Goal: Transaction & Acquisition: Book appointment/travel/reservation

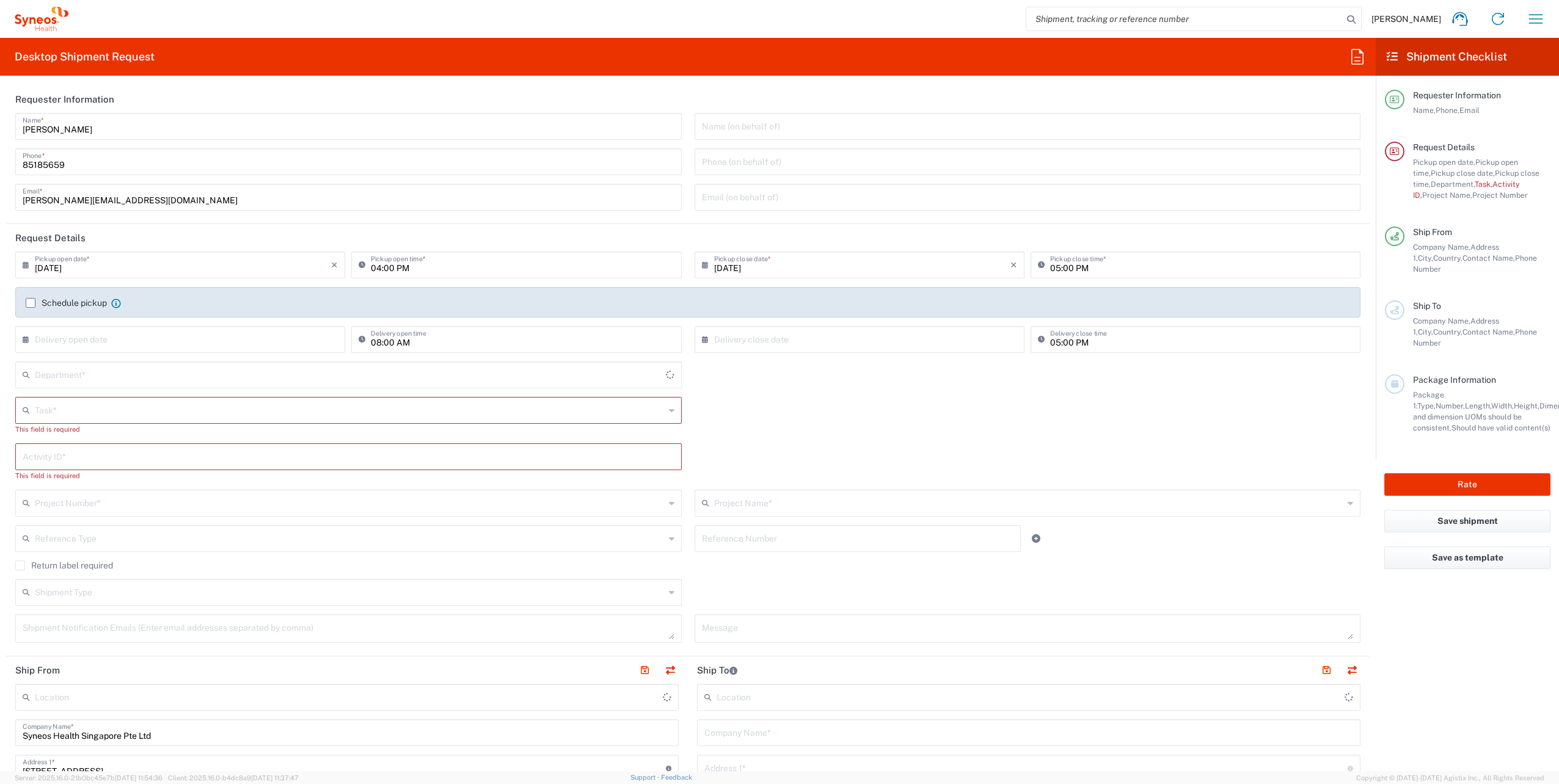
type input "4510"
type input "[GEOGRAPHIC_DATA]"
type input "Syneos Health Singapore PteLtd"
click at [1542, 23] on icon "button" at bounding box center [1536, 18] width 14 height 9
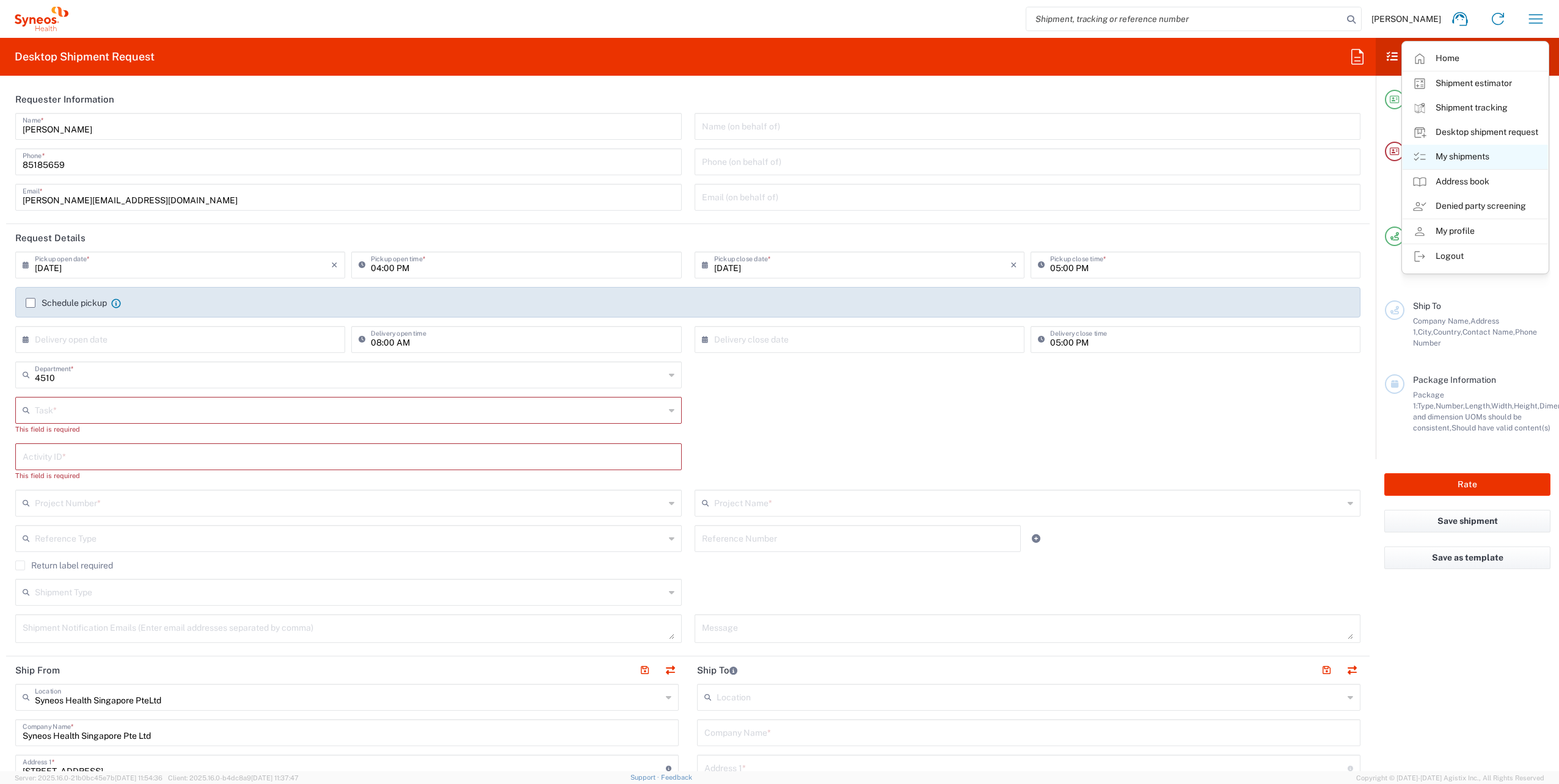
click at [1448, 155] on link "My shipments" at bounding box center [1475, 157] width 146 height 25
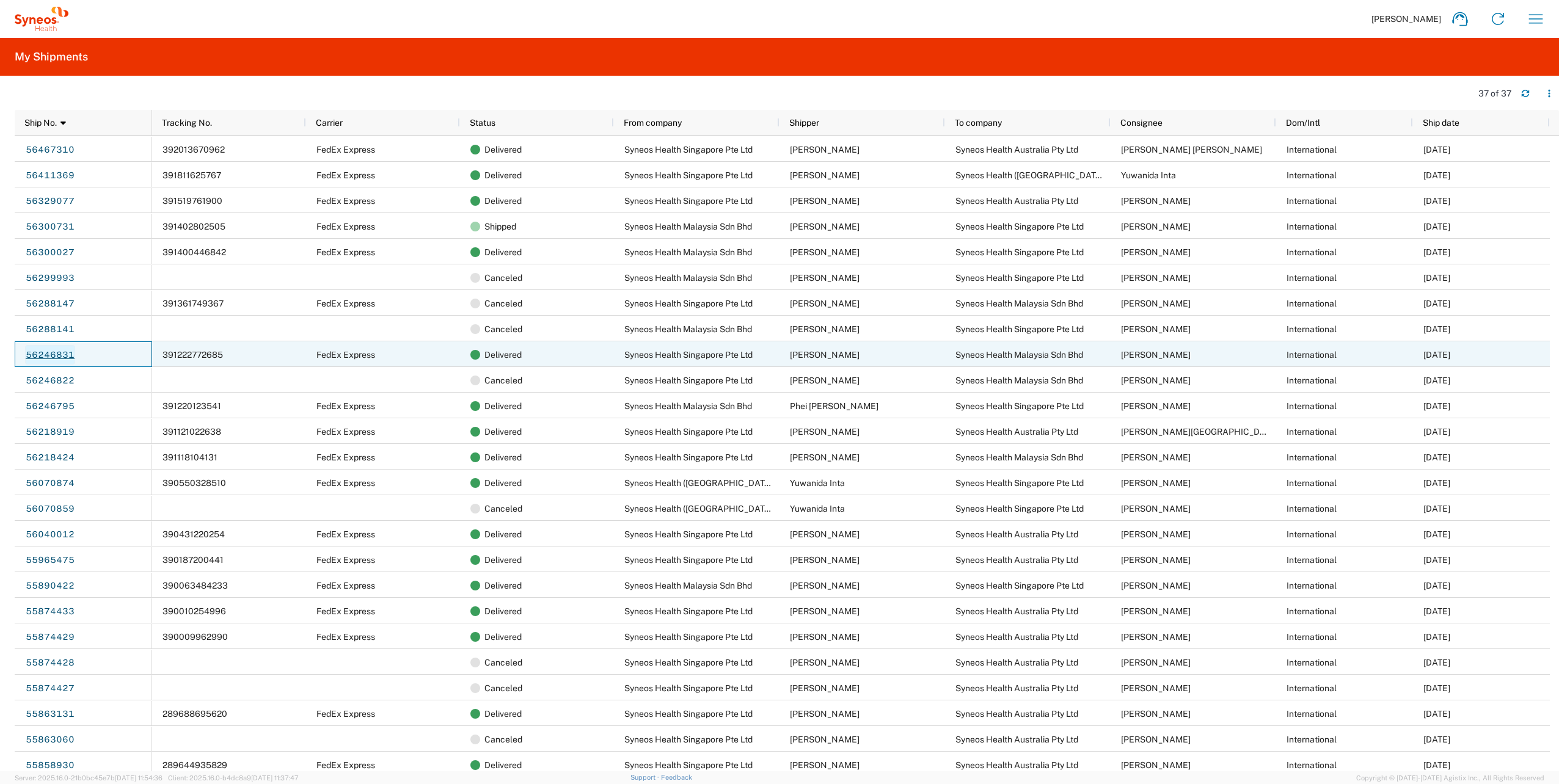
click at [47, 353] on link "56246831" at bounding box center [50, 355] width 50 height 20
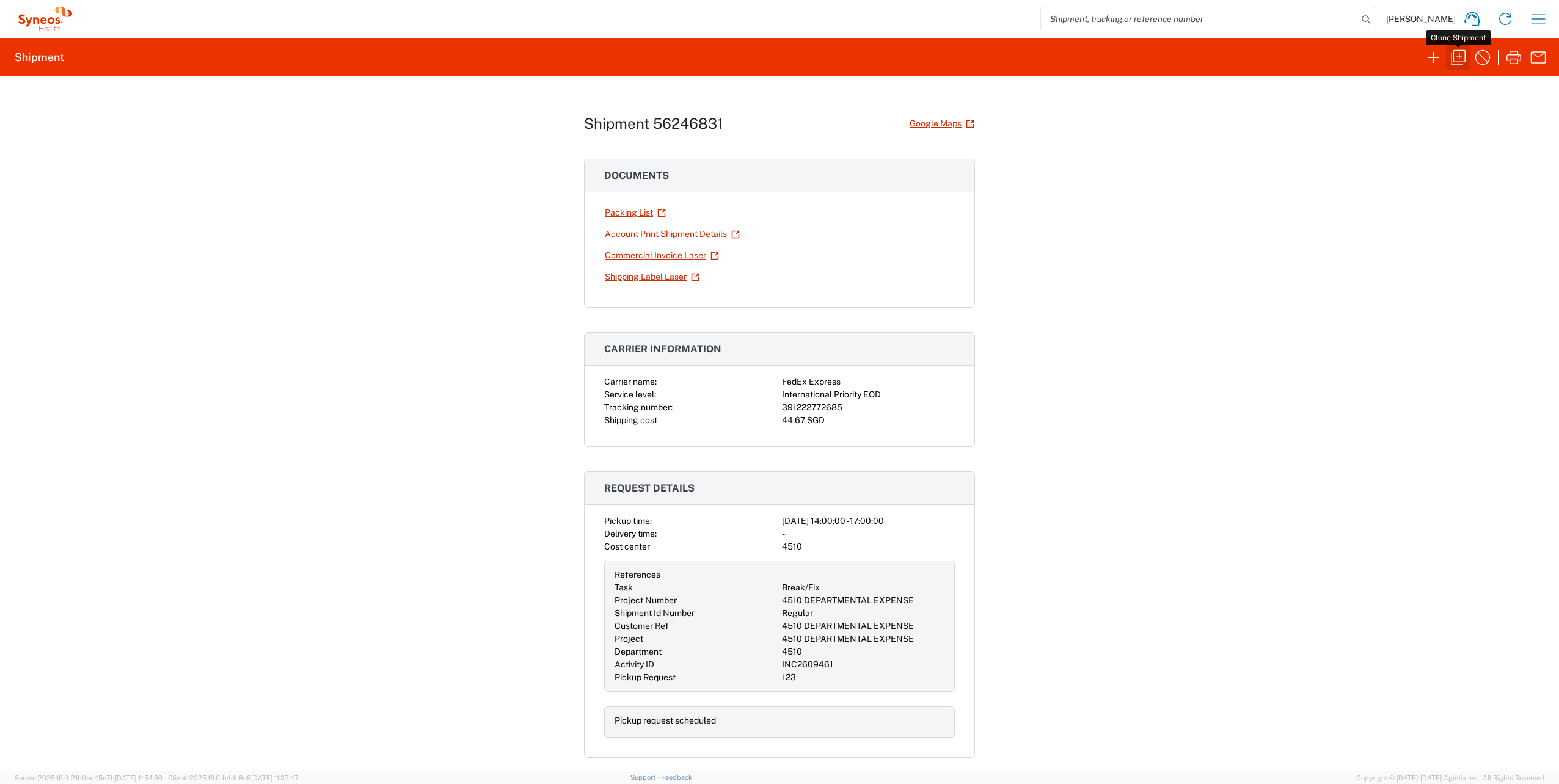
click at [1458, 56] on icon "button" at bounding box center [1458, 58] width 20 height 20
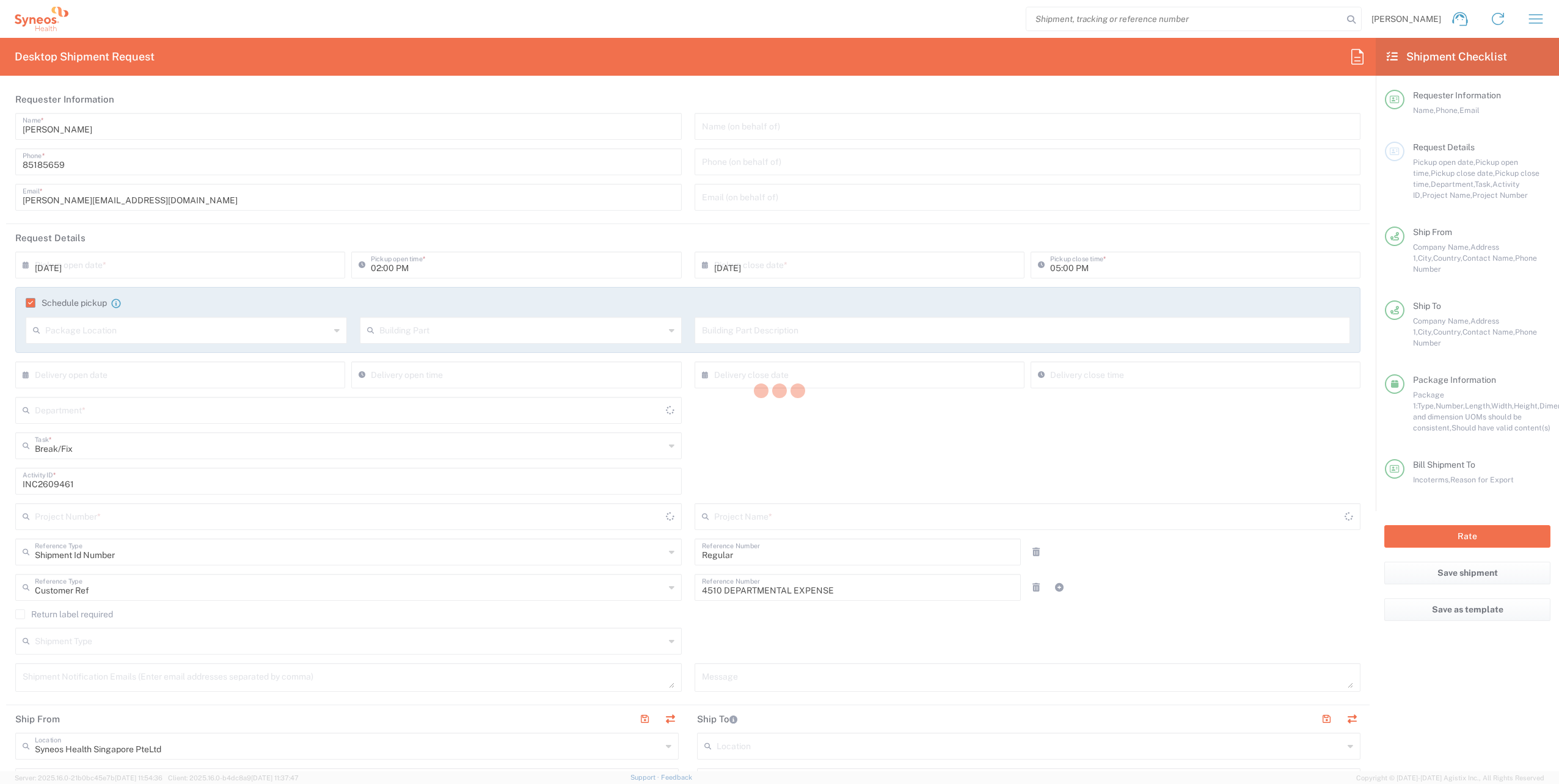
type input "4510"
type input "[GEOGRAPHIC_DATA]"
type input "Your Packaging"
type input "4510 DEPARTMENTAL EXPENSE"
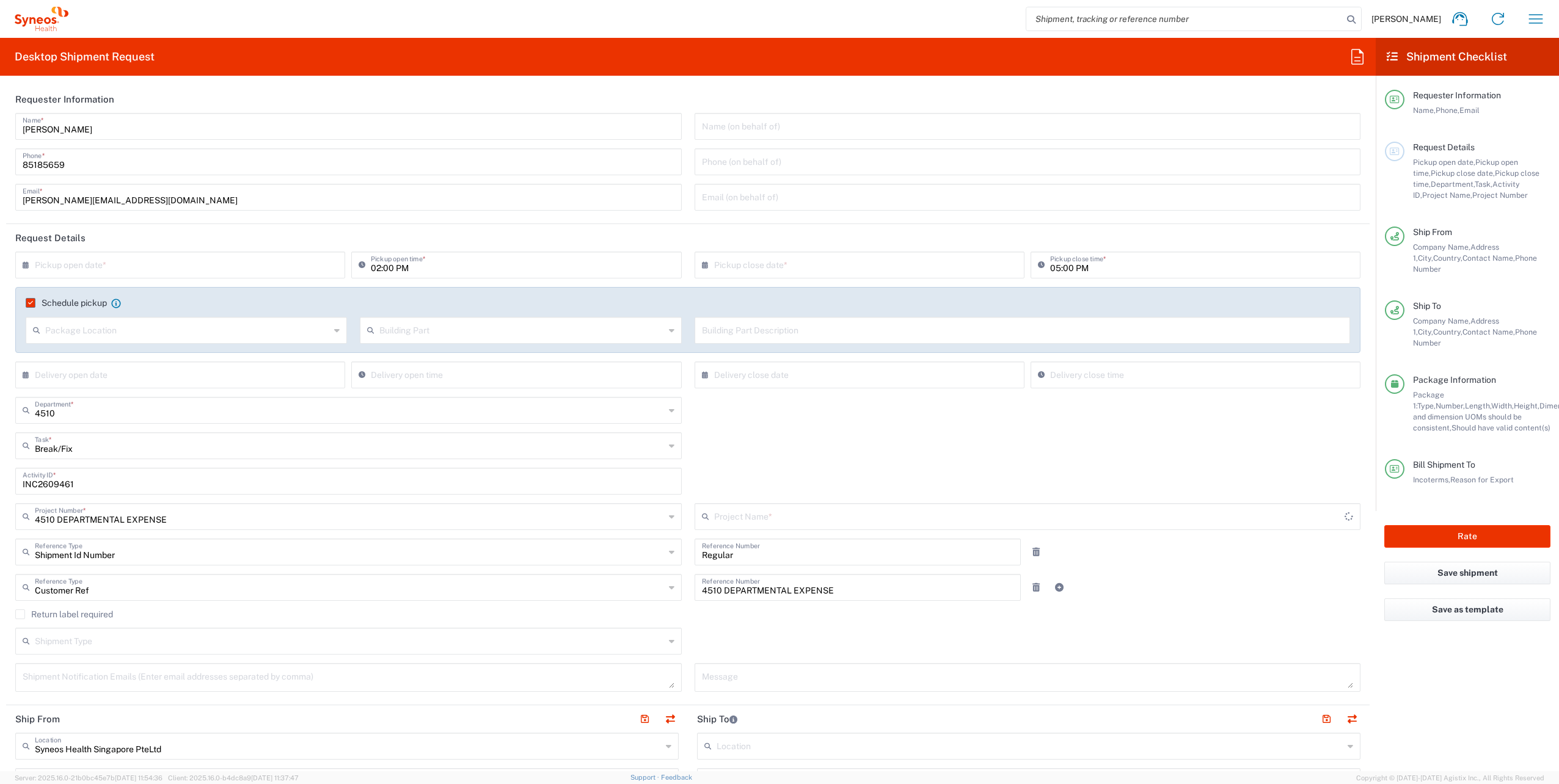
type input "4510 DEPARTMENTAL EXPENSE"
click at [220, 270] on input "text" at bounding box center [183, 264] width 296 height 22
click at [150, 380] on span "18" at bounding box center [148, 375] width 18 height 17
type input "[DATE]"
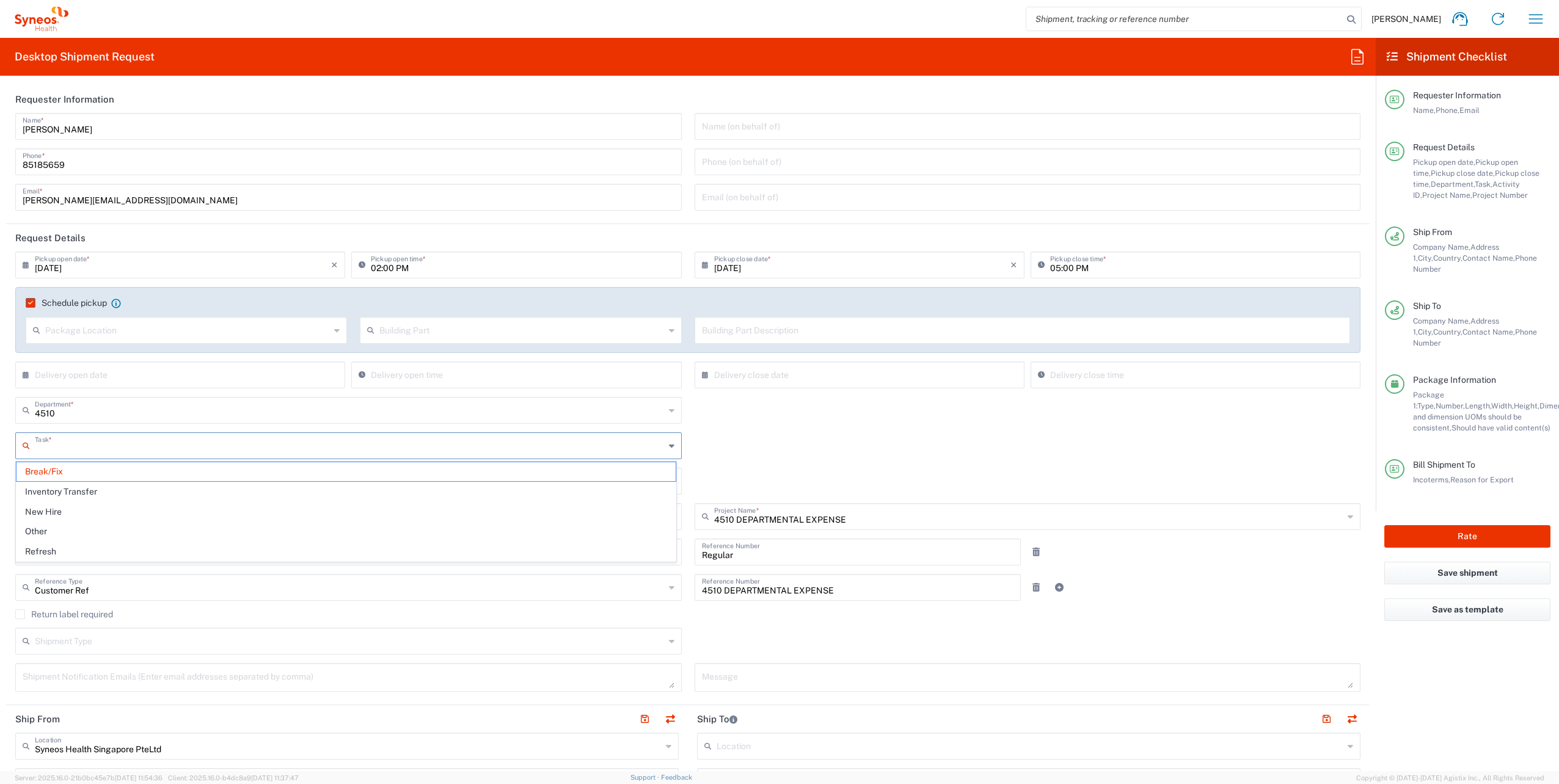
click at [387, 452] on input "text" at bounding box center [350, 445] width 630 height 22
click at [452, 535] on span "Other" at bounding box center [346, 531] width 659 height 19
type input "Other"
drag, startPoint x: 128, startPoint y: 487, endPoint x: 0, endPoint y: 468, distance: 129.4
click at [0, 468] on html "[PERSON_NAME] Home Shipment estimator Shipment tracking Desktop shipment reques…" at bounding box center [779, 392] width 1559 height 784
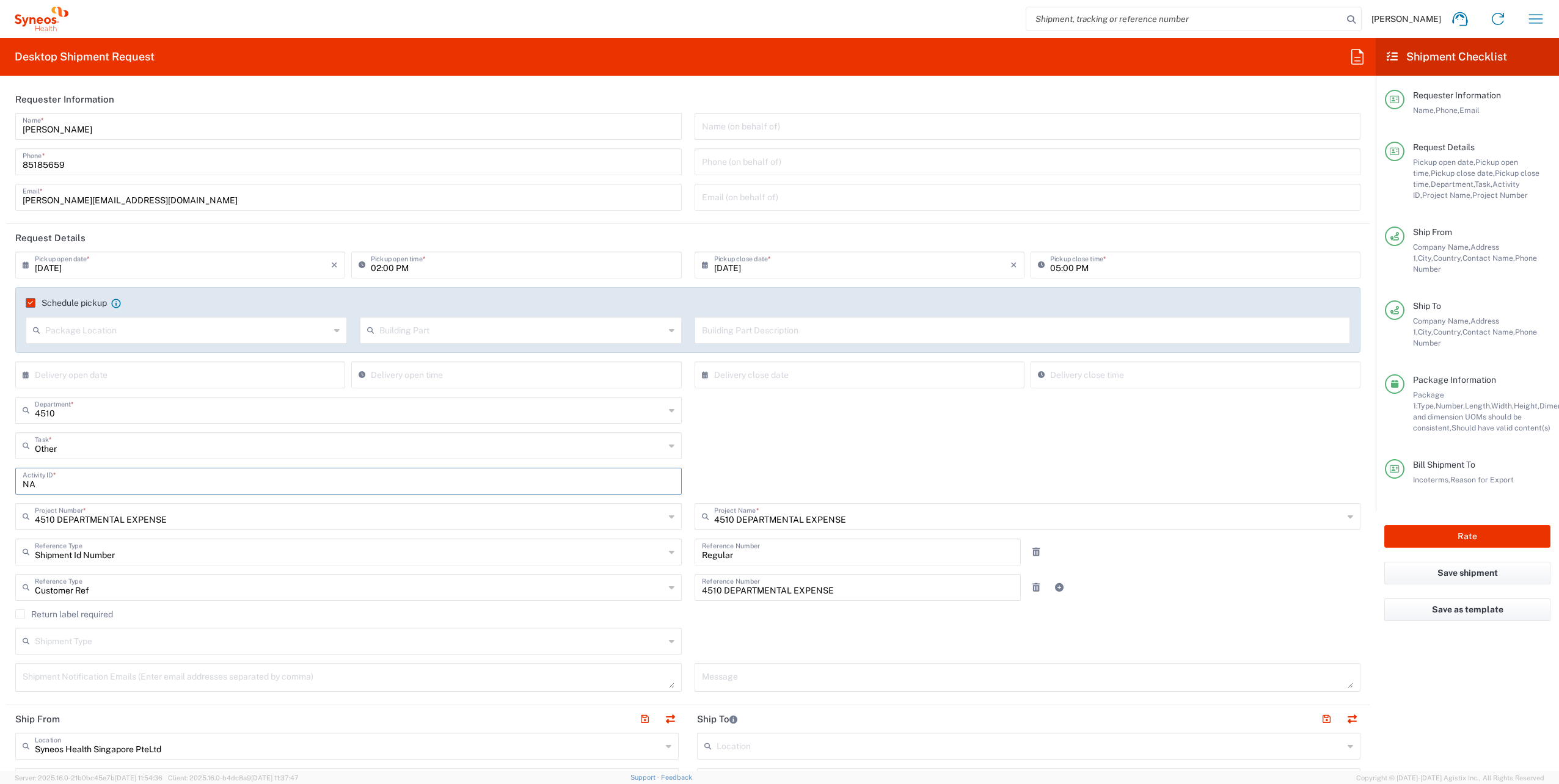
type input "NA"
click at [767, 465] on div "Other Task * Break/Fix Inventory Transfer New Hire Other Refresh" at bounding box center [688, 450] width 1358 height 36
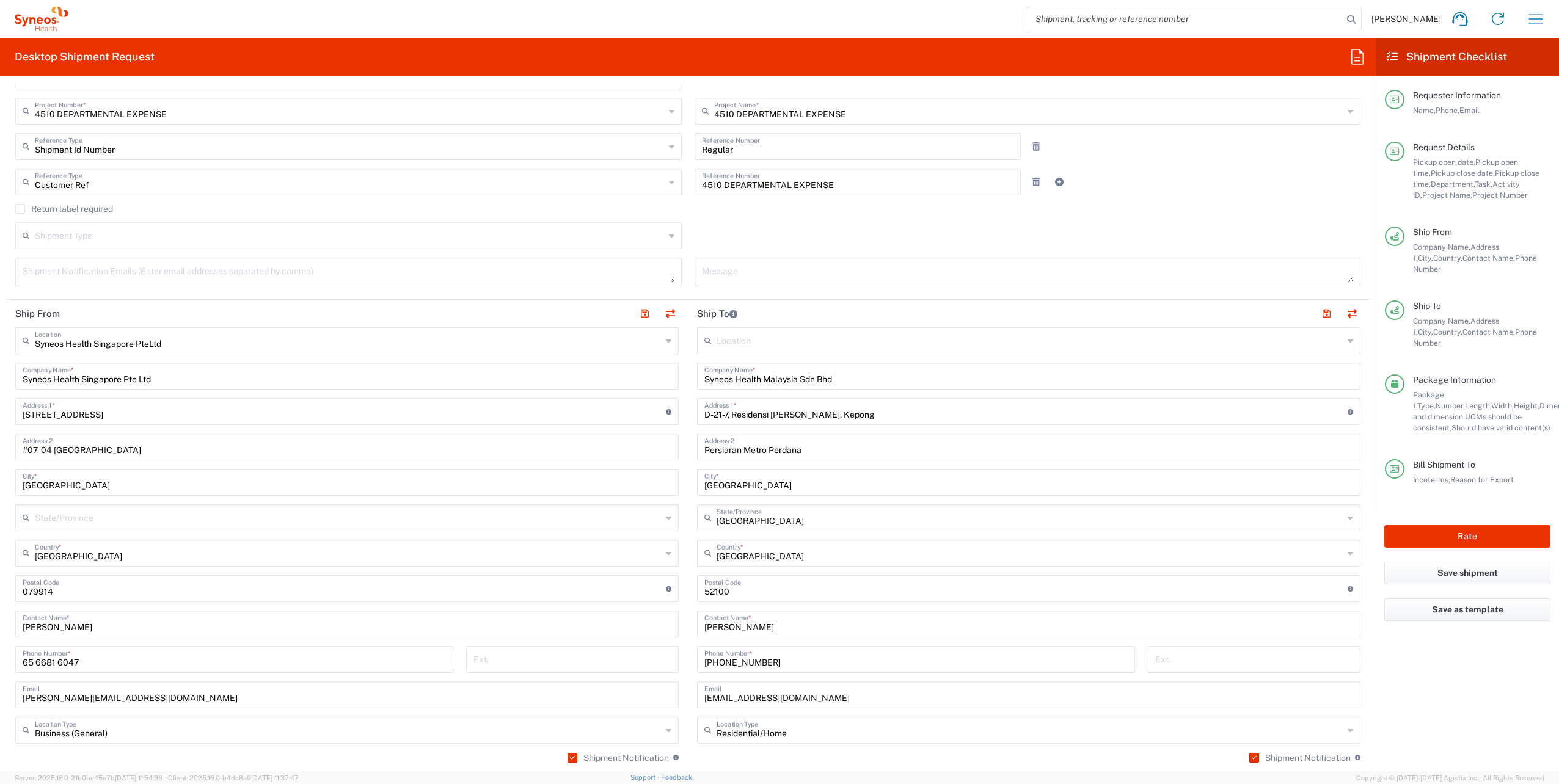
scroll to position [407, 0]
drag, startPoint x: 862, startPoint y: 412, endPoint x: 603, endPoint y: 407, distance: 259.0
click at [603, 407] on div "Ship From Syneos Health Singapore PteLtd Location Syneos Health [GEOGRAPHIC_DAT…" at bounding box center [688, 588] width 1364 height 581
paste input "[STREET_ADDRESS],"
type input "[STREET_ADDRESS],"
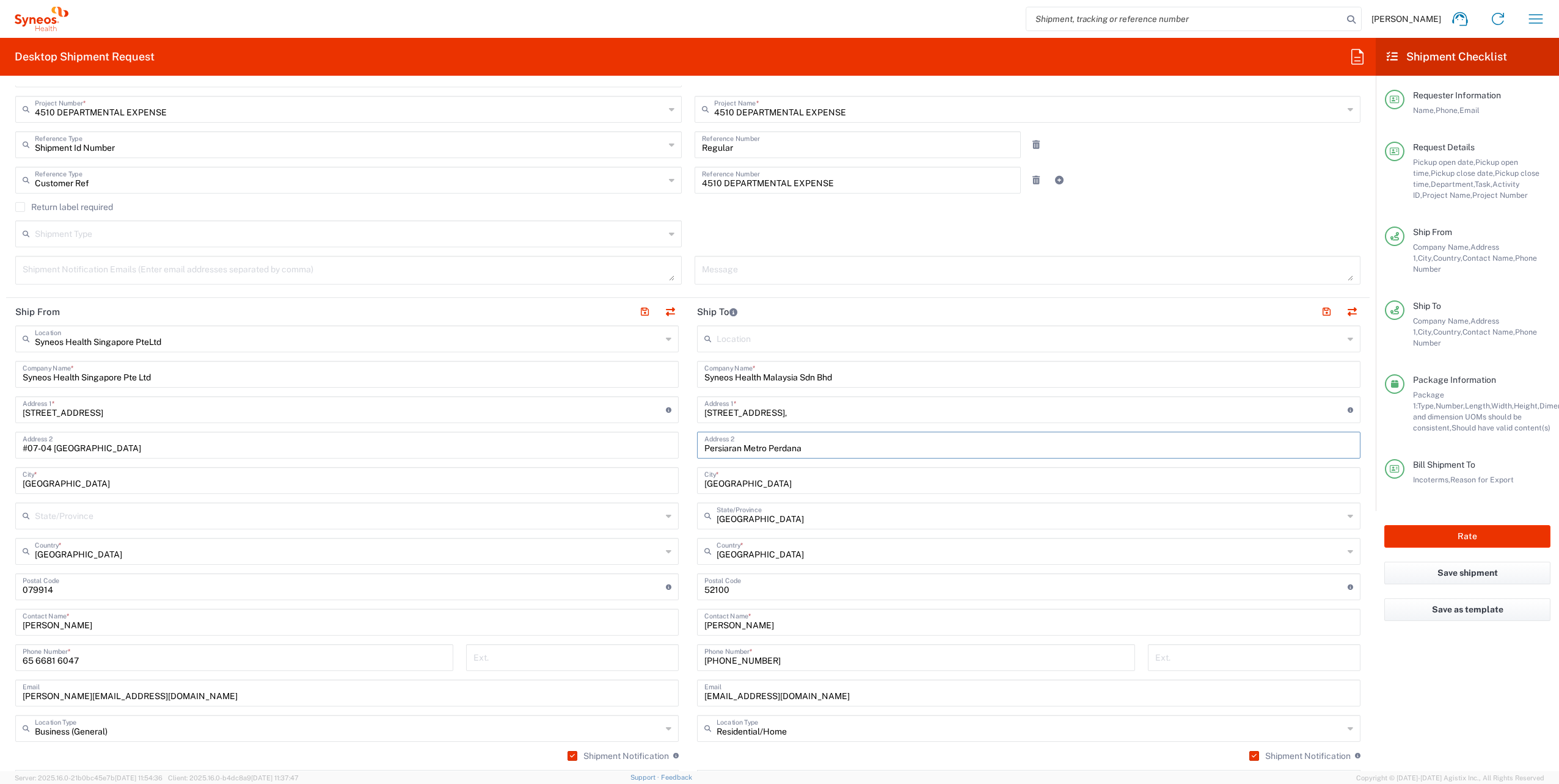
drag, startPoint x: 812, startPoint y: 445, endPoint x: 618, endPoint y: 439, distance: 194.1
click at [618, 439] on div "Ship From Syneos Health Singapore PteLtd Location Syneos Health [GEOGRAPHIC_DAT…" at bounding box center [688, 588] width 1364 height 581
paste input "[GEOGRAPHIC_DATA],"
type input "[GEOGRAPHIC_DATA],"
drag, startPoint x: 783, startPoint y: 482, endPoint x: 615, endPoint y: 463, distance: 169.1
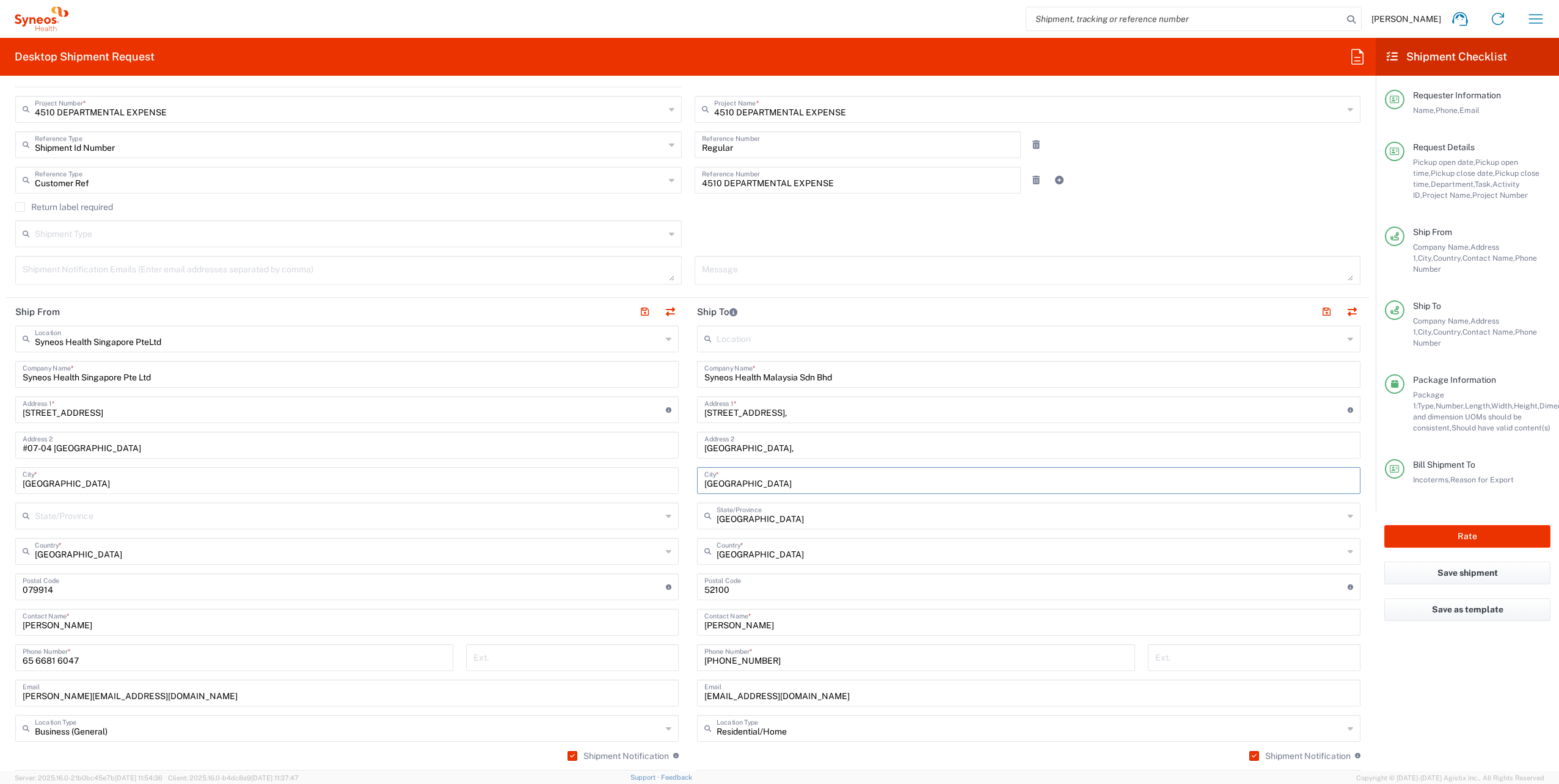
click at [615, 463] on div "Ship From Syneos Health Singapore PteLtd Location Syneos Health [GEOGRAPHIC_DAT…" at bounding box center [688, 588] width 1364 height 581
type input "[GEOGRAPHIC_DATA]"
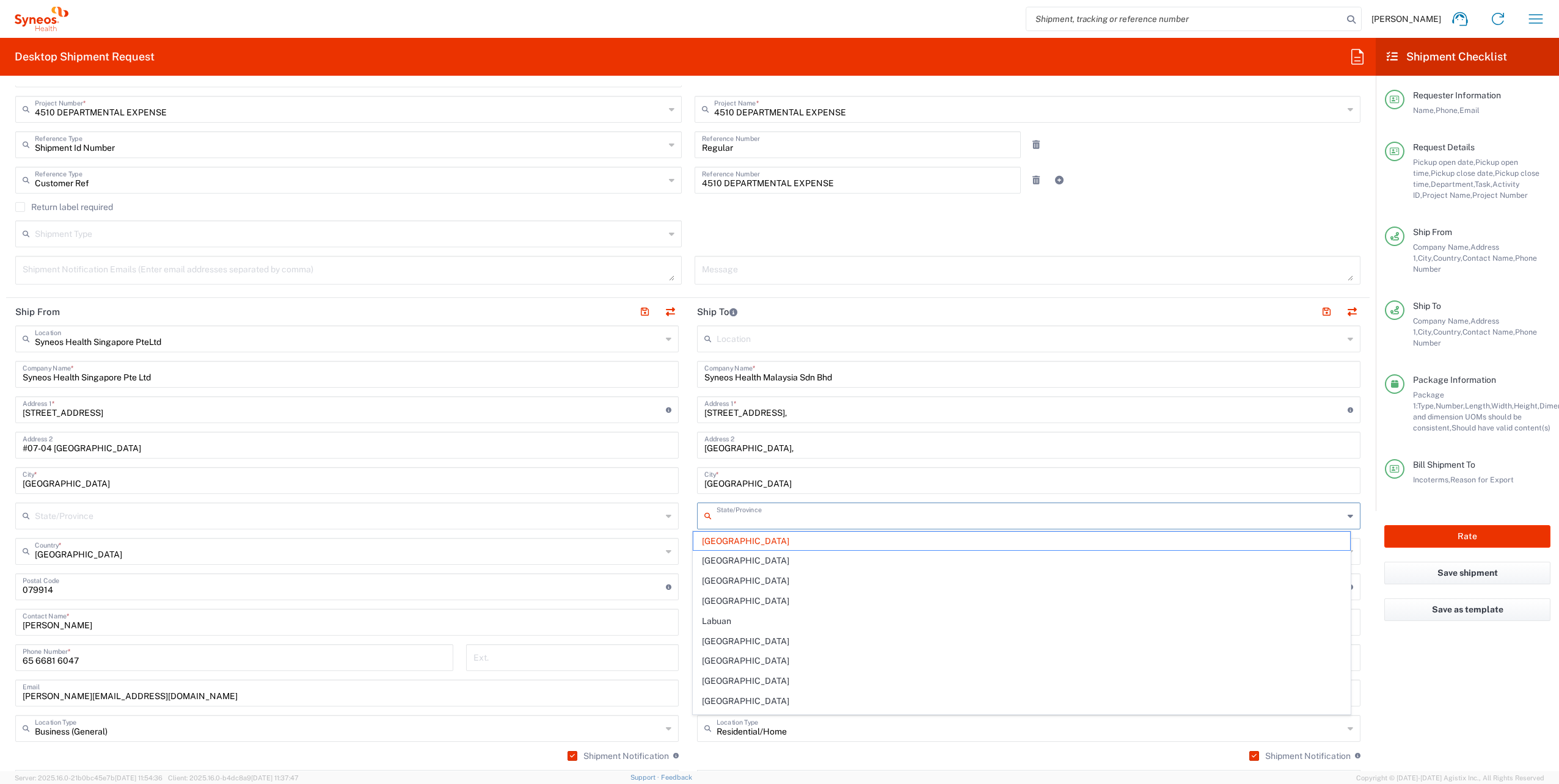
drag, startPoint x: 780, startPoint y: 514, endPoint x: 690, endPoint y: 518, distance: 90.1
click at [690, 518] on main "Location [PERSON_NAME] LLC-[GEOGRAPHIC_DATA] [GEOGRAPHIC_DATA] [GEOGRAPHIC_DATA…" at bounding box center [1028, 600] width 682 height 548
type input "[GEOGRAPHIC_DATA]"
drag, startPoint x: 771, startPoint y: 517, endPoint x: 677, endPoint y: 522, distance: 94.1
click at [677, 522] on div "Ship From Syneos Health Singapore PteLtd Location Syneos Health [GEOGRAPHIC_DAT…" at bounding box center [688, 588] width 1364 height 581
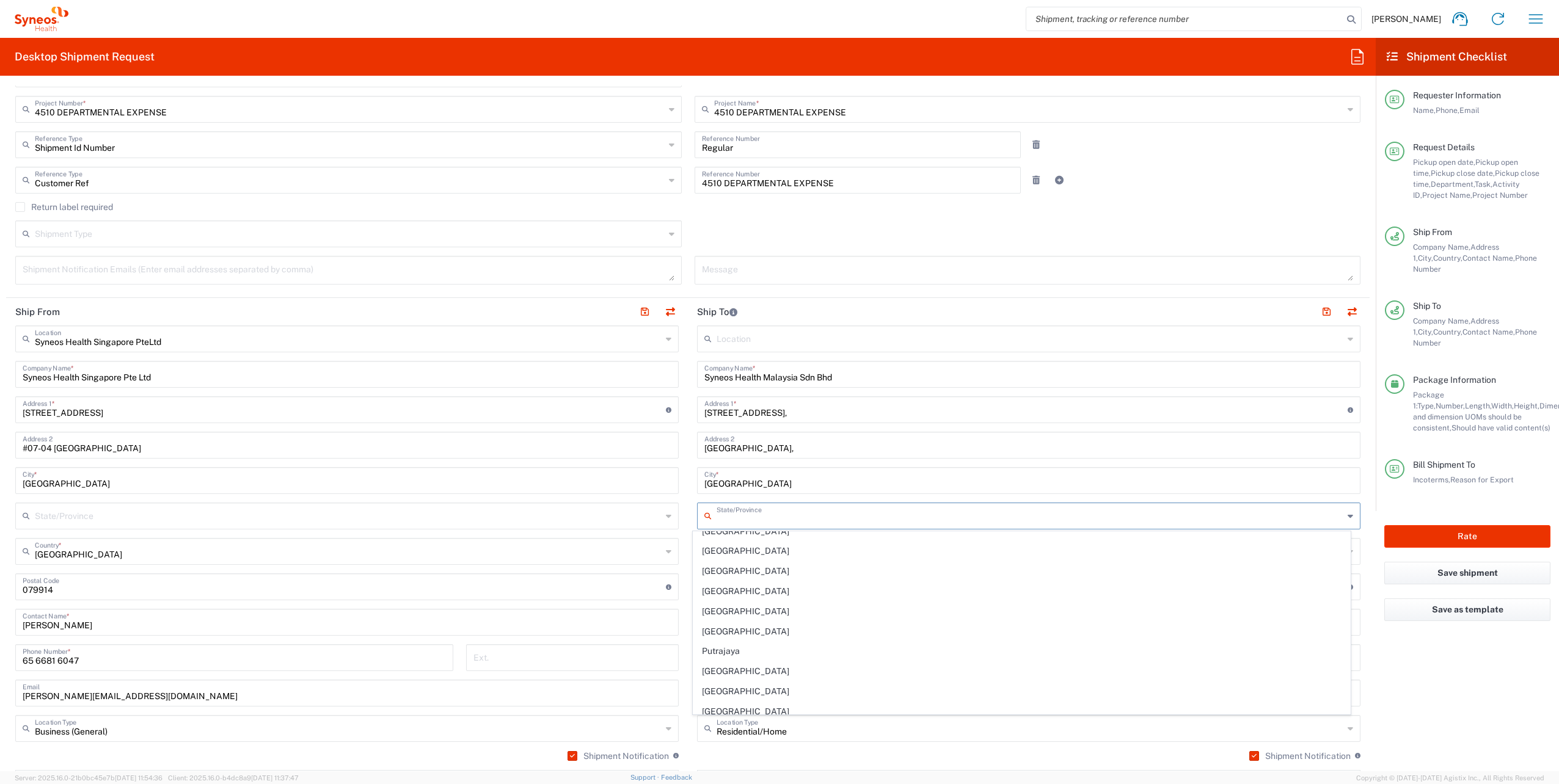
scroll to position [111, 0]
click at [747, 705] on span "[GEOGRAPHIC_DATA]" at bounding box center [1021, 711] width 656 height 19
type input "[GEOGRAPHIC_DATA]"
drag, startPoint x: 709, startPoint y: 589, endPoint x: 671, endPoint y: 589, distance: 38.0
click at [671, 589] on div "Ship From Syneos Health Singapore PteLtd Location Syneos Health [GEOGRAPHIC_DAT…" at bounding box center [688, 588] width 1364 height 581
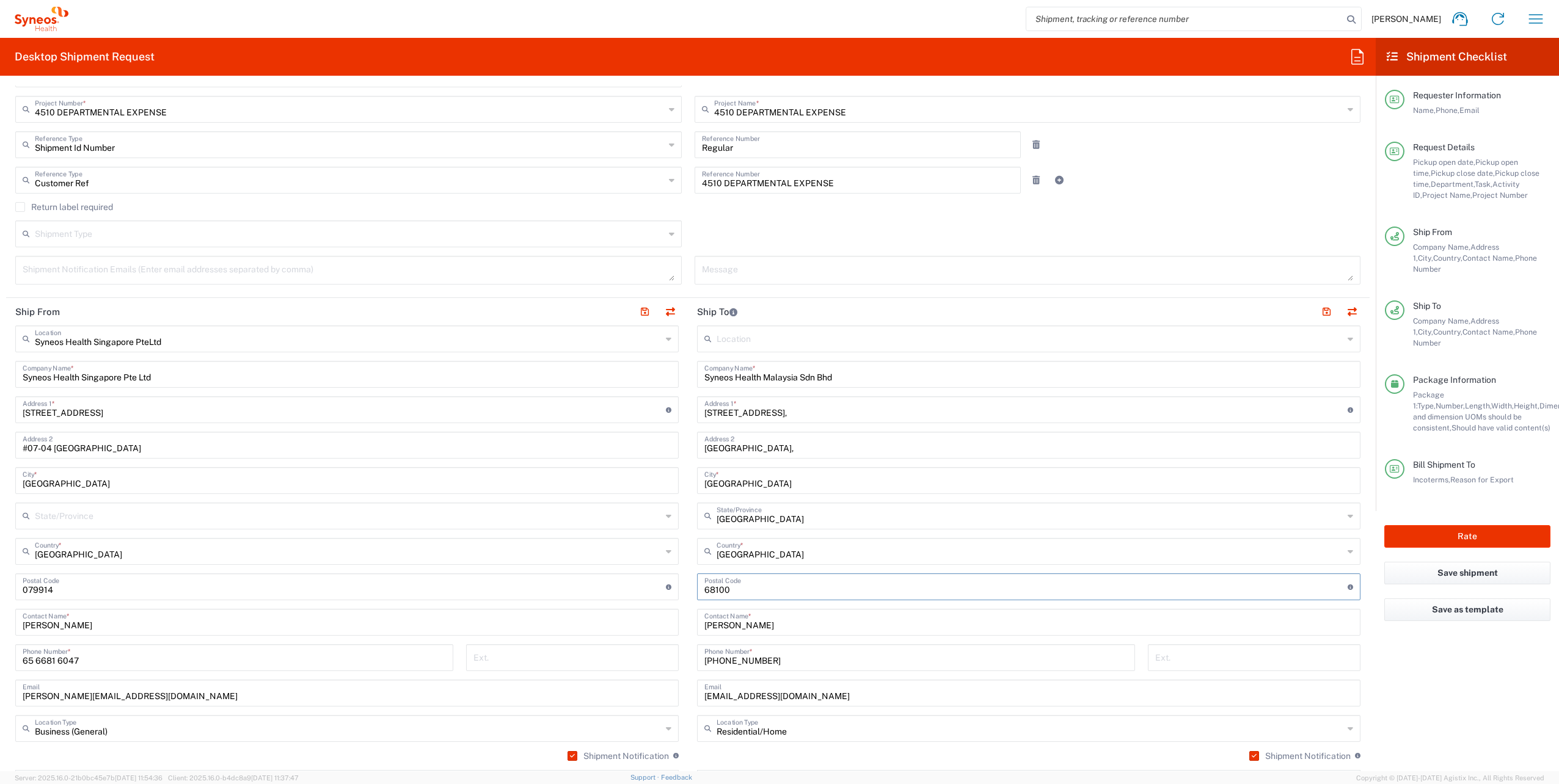
type input "68100"
click at [688, 630] on main "Location [PERSON_NAME] LLC-[GEOGRAPHIC_DATA] [GEOGRAPHIC_DATA] [GEOGRAPHIC_DATA…" at bounding box center [1028, 600] width 682 height 548
drag, startPoint x: 778, startPoint y: 624, endPoint x: 641, endPoint y: 624, distance: 137.0
click at [641, 624] on div "Ship From Syneos Health Singapore PteLtd Location Syneos Health [GEOGRAPHIC_DAT…" at bounding box center [688, 588] width 1364 height 581
paste input "[PERSON_NAME]"
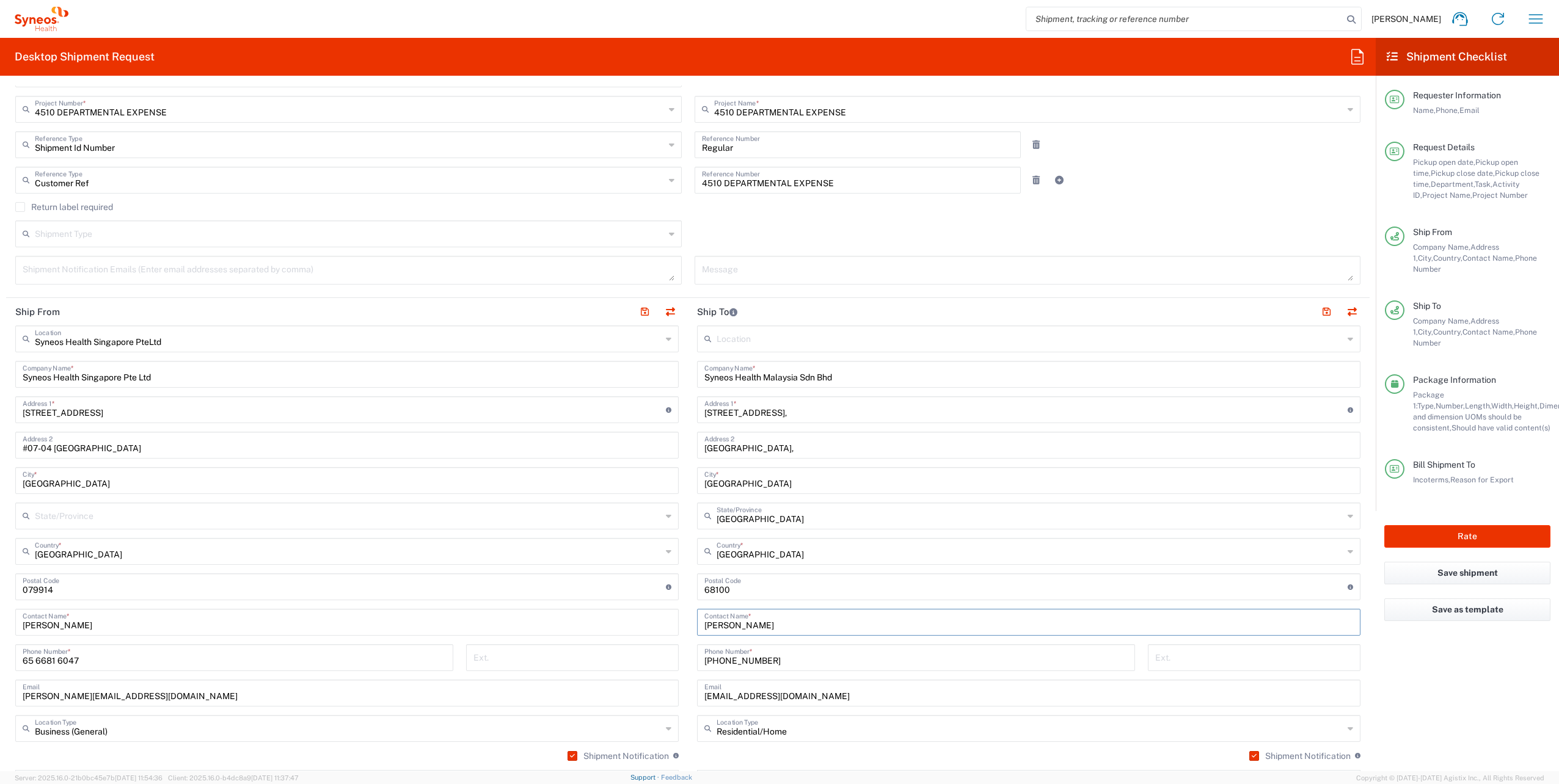
type input "[PERSON_NAME]"
drag, startPoint x: 853, startPoint y: 697, endPoint x: 615, endPoint y: 700, distance: 238.0
click at [615, 700] on div "Ship From Syneos Health Singapore PteLtd Location Syneos Health [GEOGRAPHIC_DAT…" at bounding box center [688, 588] width 1364 height 581
paste input "[DOMAIN_NAME]"
type input "[DOMAIN_NAME][EMAIL_ADDRESS][DOMAIN_NAME]"
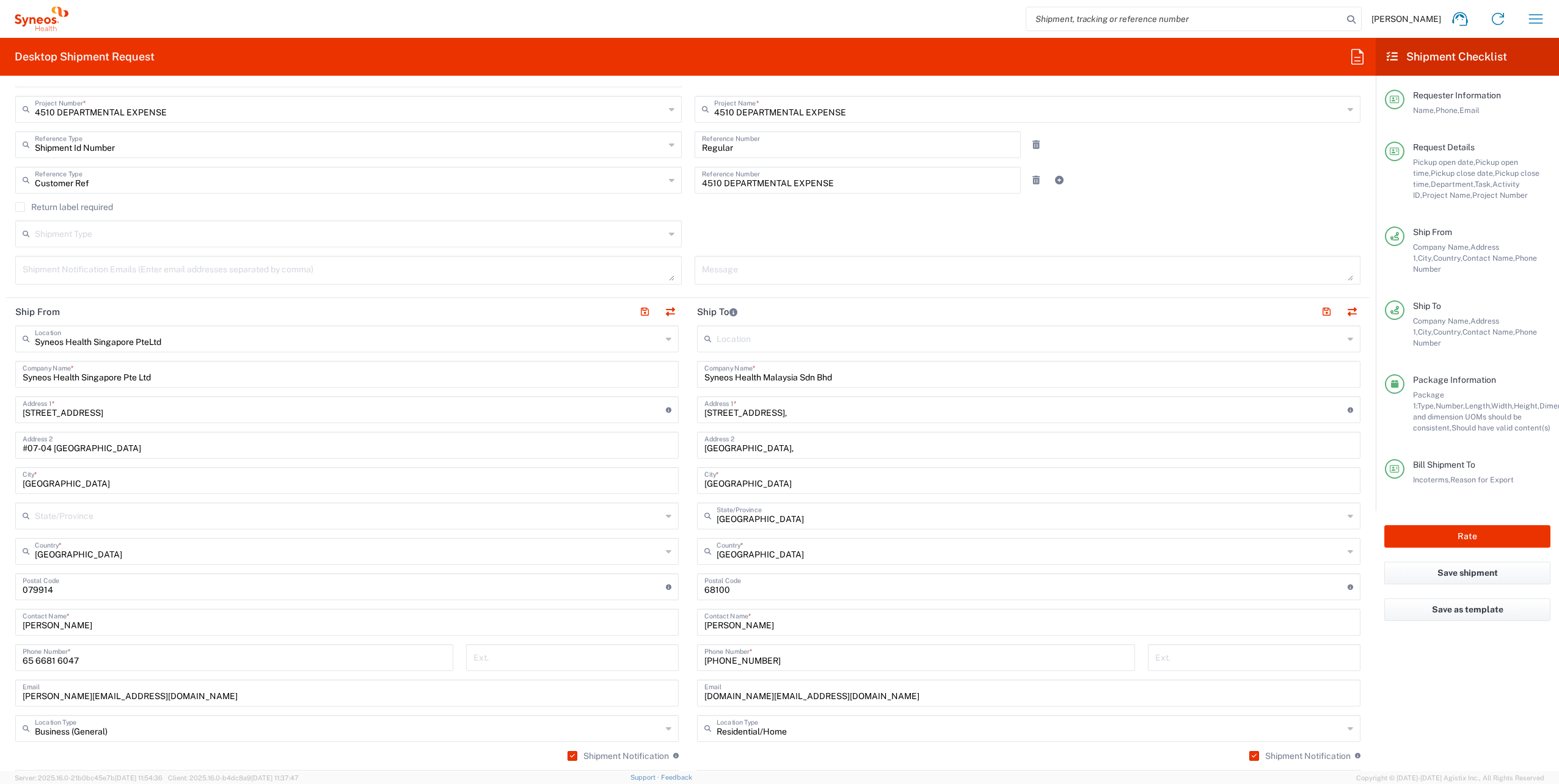
click at [681, 711] on main "Syneos Health Singapore PteLtd Location Syneos Health [GEOGRAPHIC_DATA] PteLtd …" at bounding box center [347, 582] width 682 height 513
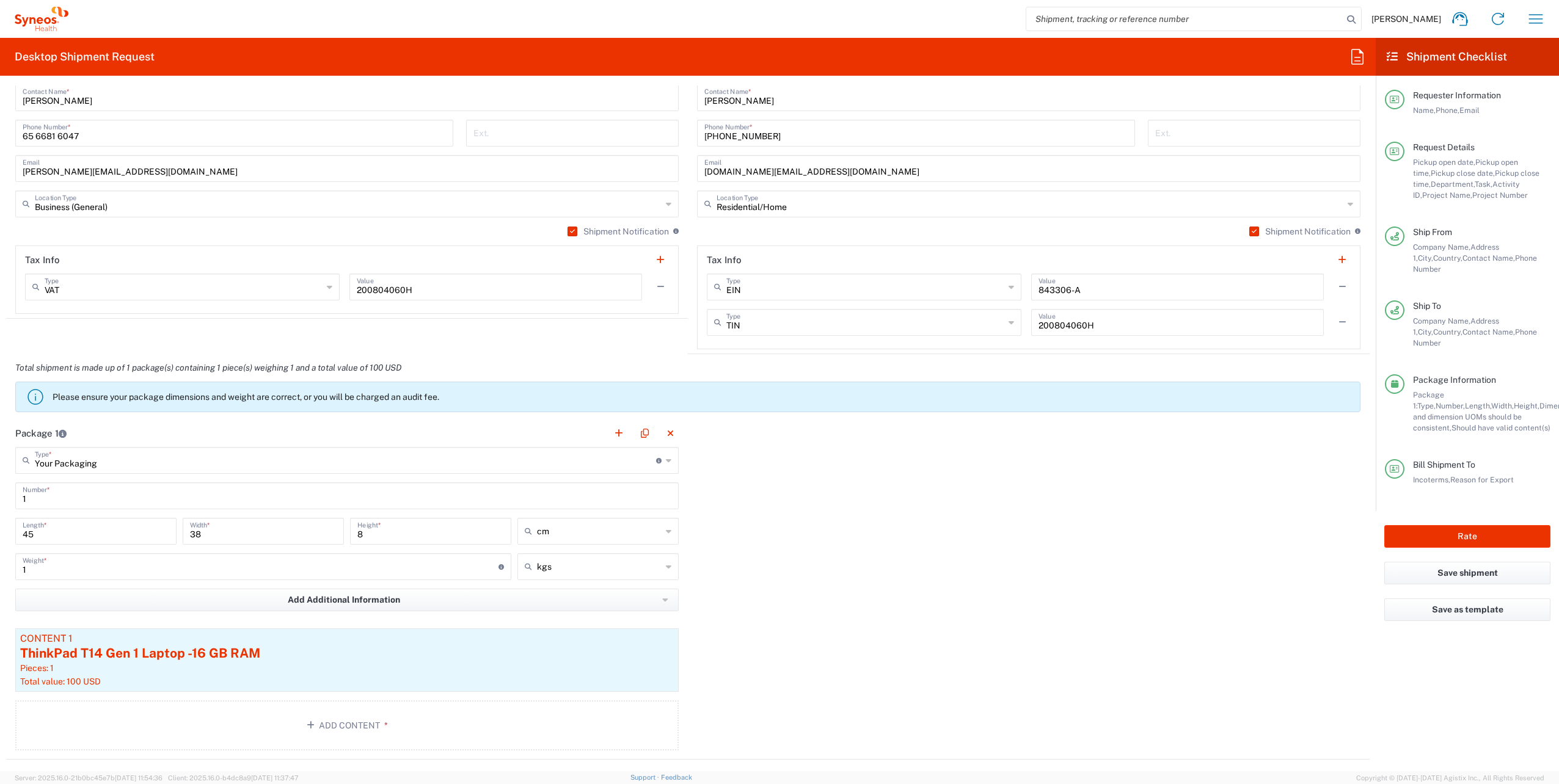
scroll to position [933, 0]
click at [666, 453] on icon at bounding box center [668, 460] width 6 height 20
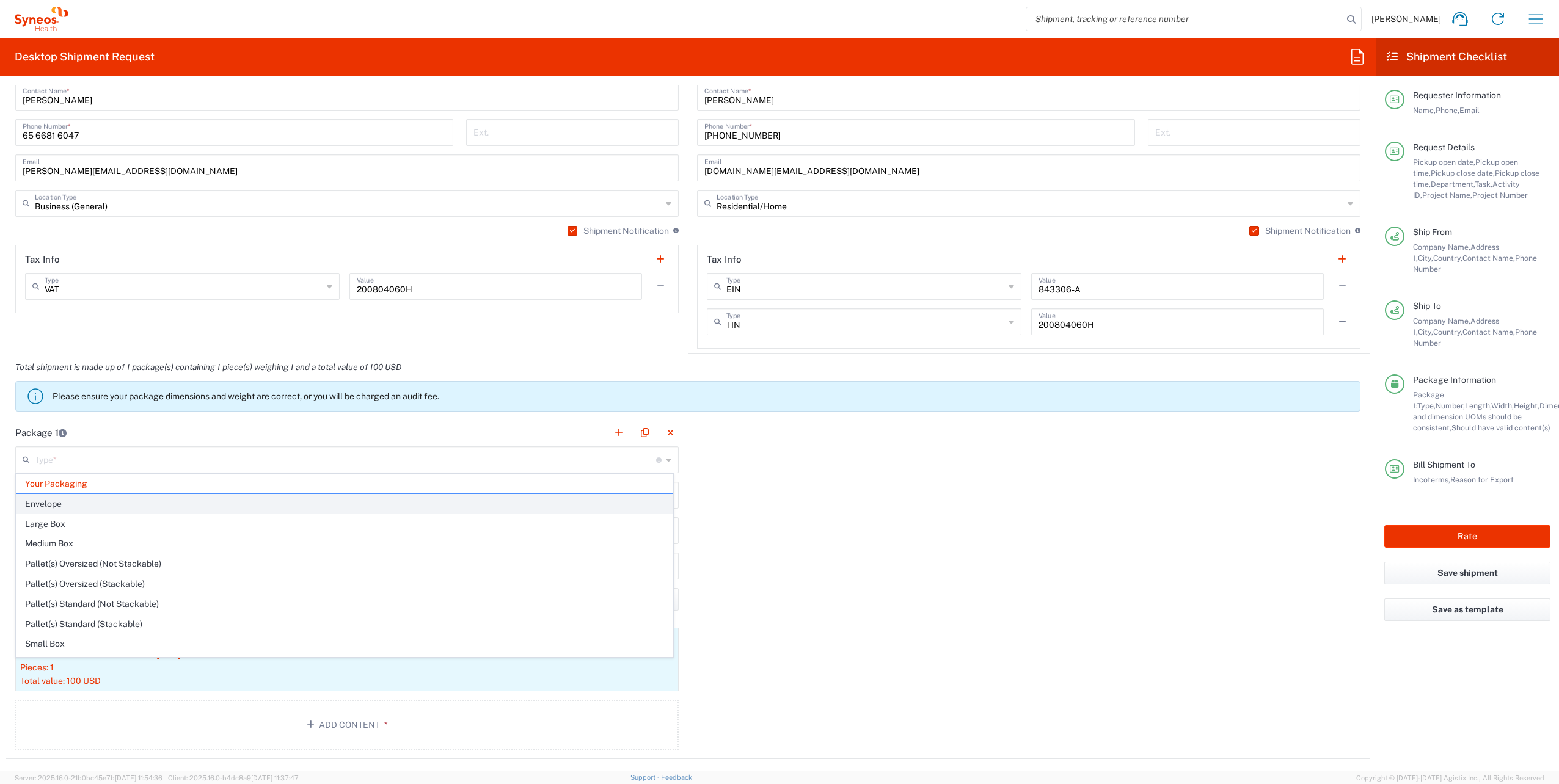
click at [599, 506] on span "Envelope" at bounding box center [344, 504] width 656 height 19
type input "Envelope"
type input "24.13"
type input "31.75"
type input "0.64"
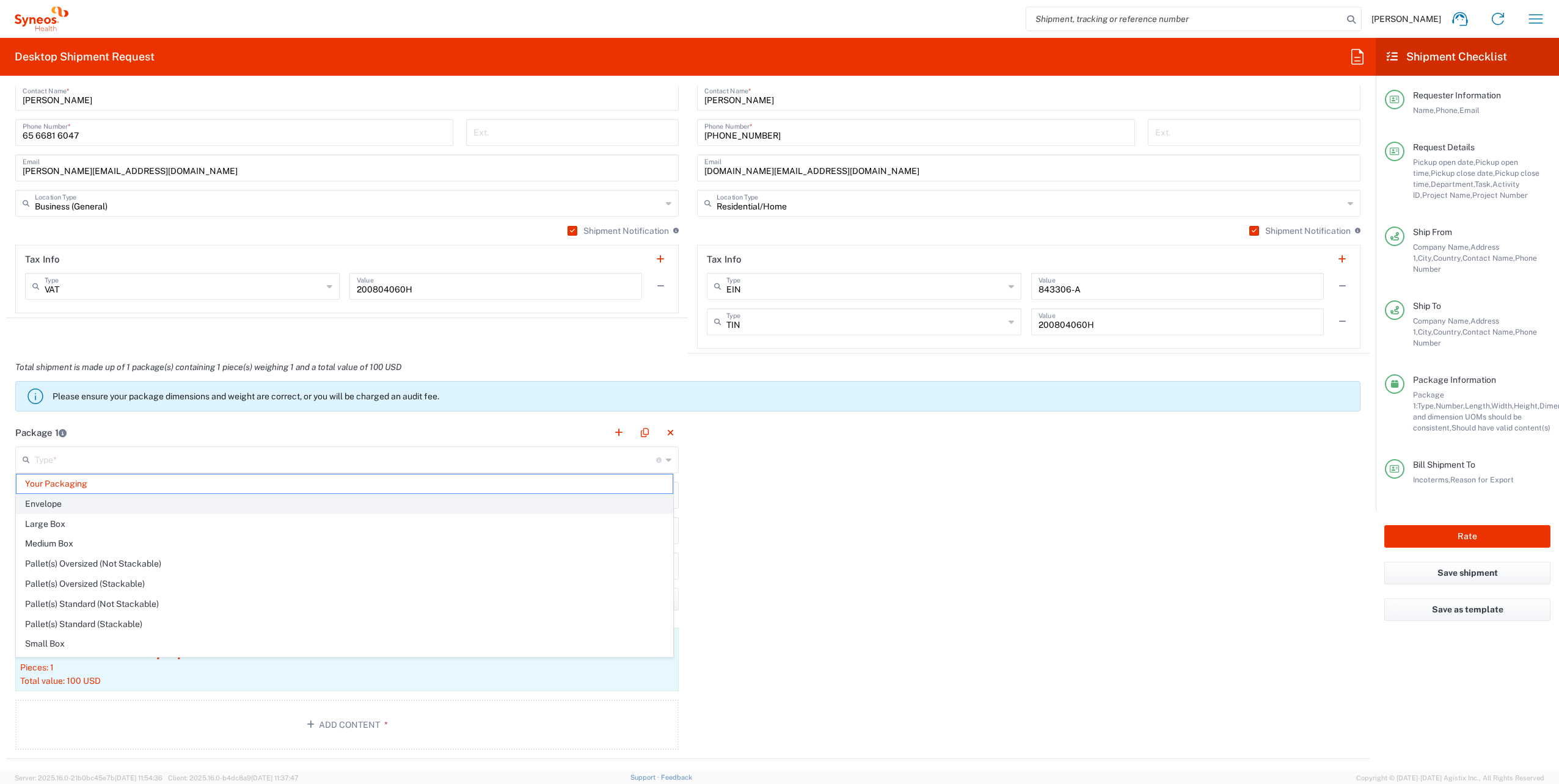
type input "0.45"
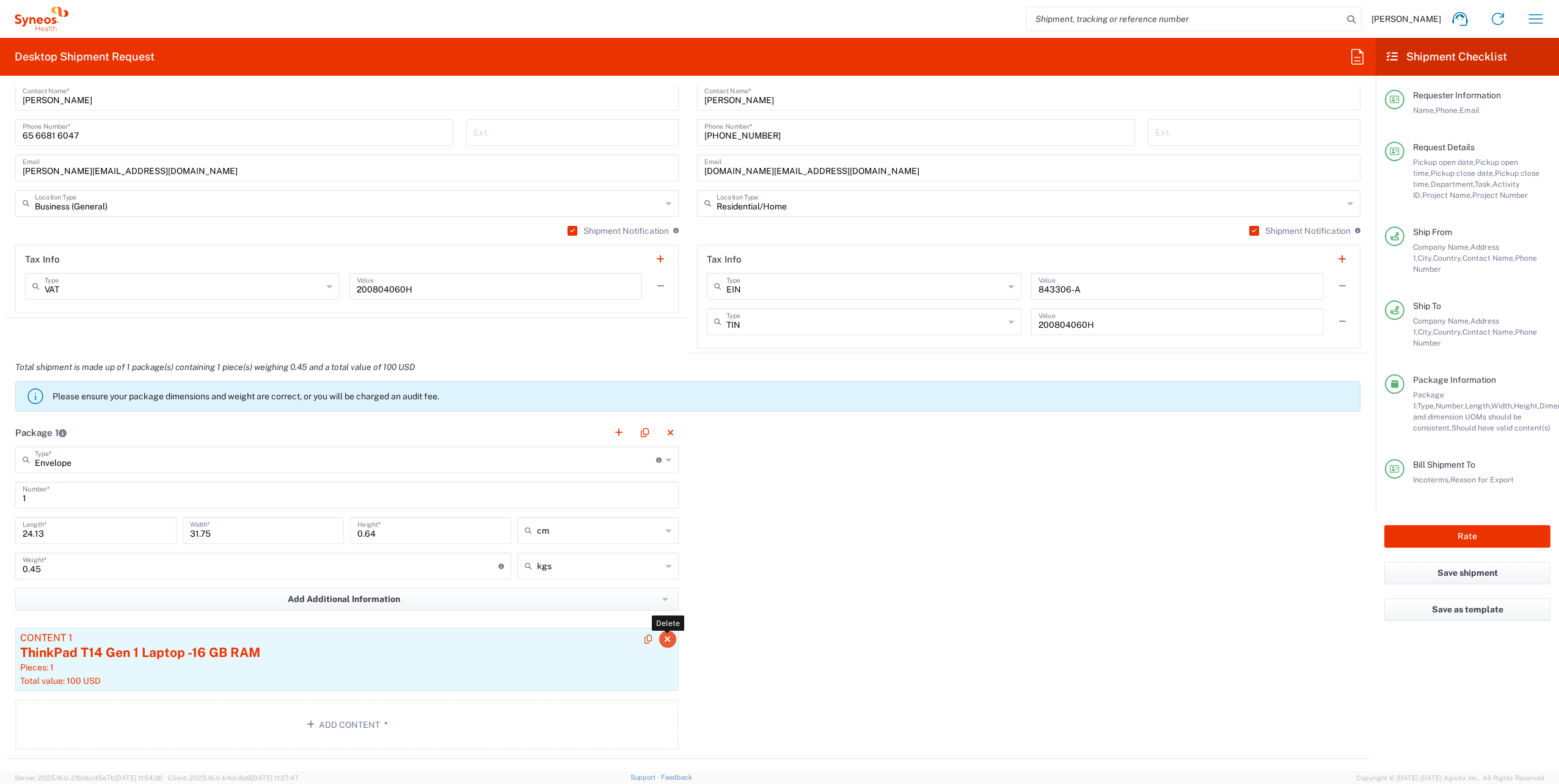
click at [664, 637] on icon "button" at bounding box center [667, 640] width 7 height 9
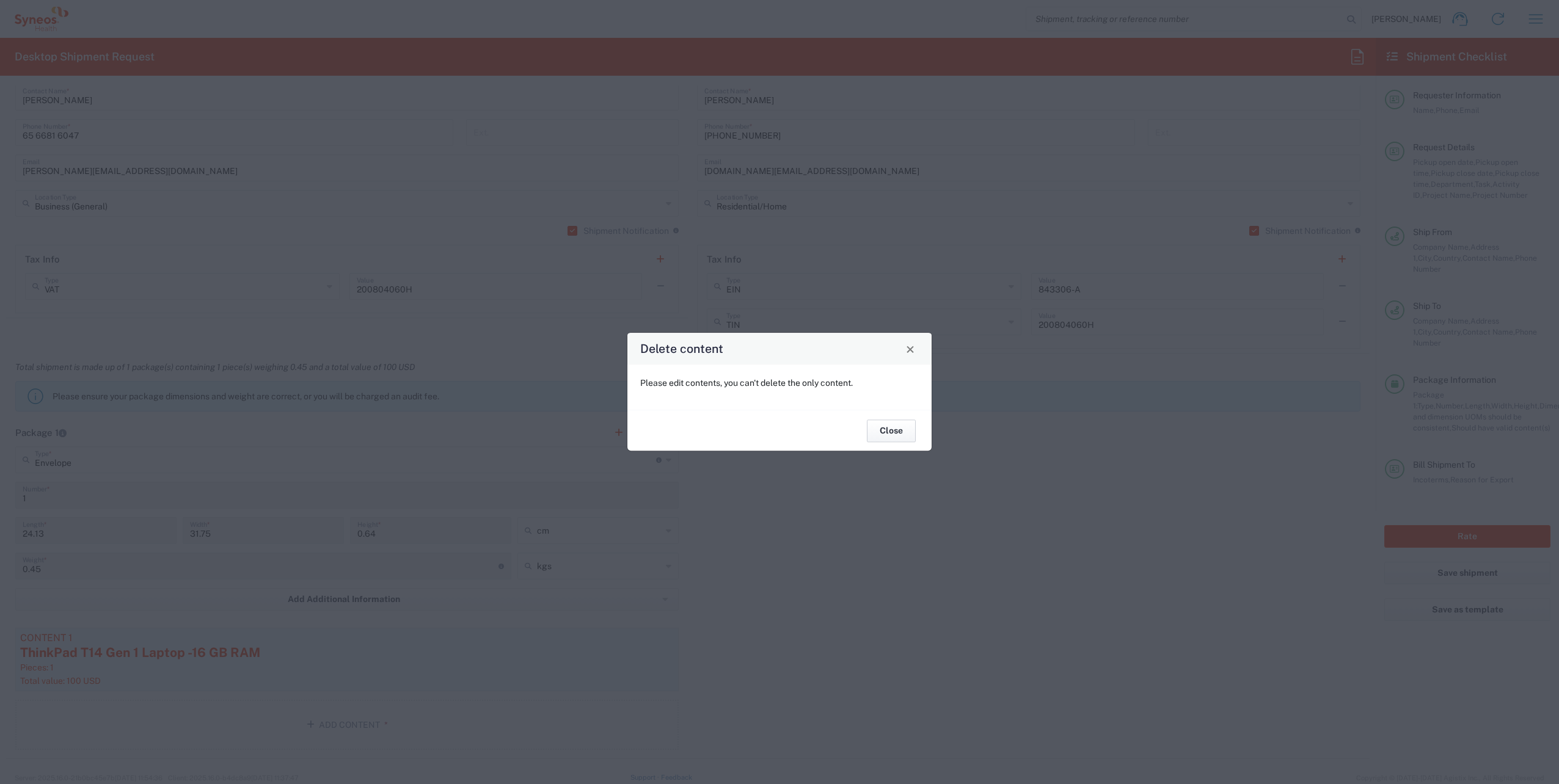
click at [894, 431] on button "Close" at bounding box center [891, 431] width 49 height 23
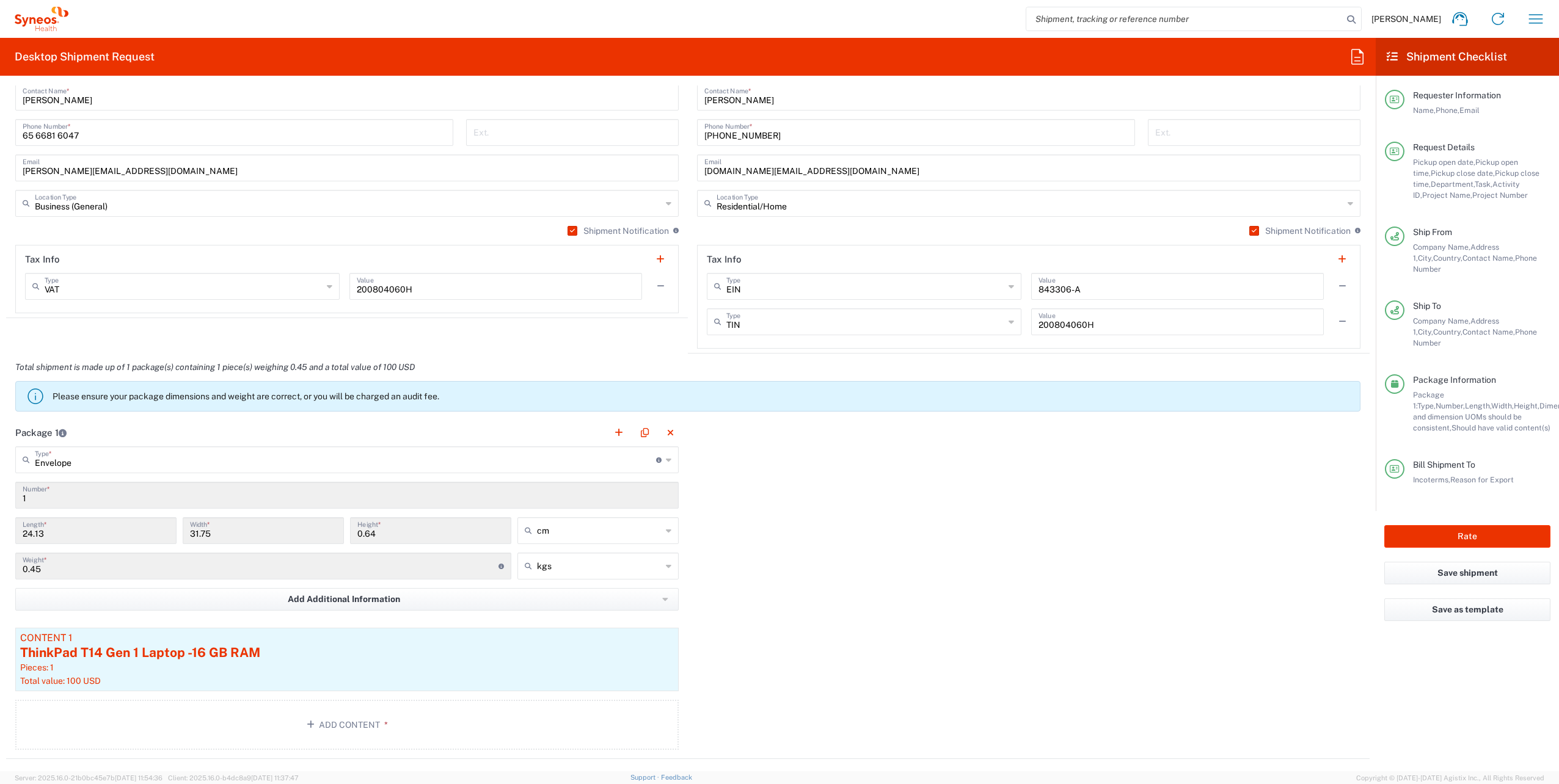
click at [72, 525] on input "24.13" at bounding box center [96, 530] width 147 height 22
drag, startPoint x: 72, startPoint y: 525, endPoint x: 20, endPoint y: 530, distance: 52.2
click at [20, 530] on div "24.13 Length *" at bounding box center [96, 531] width 161 height 27
click at [665, 635] on icon "button" at bounding box center [667, 640] width 7 height 9
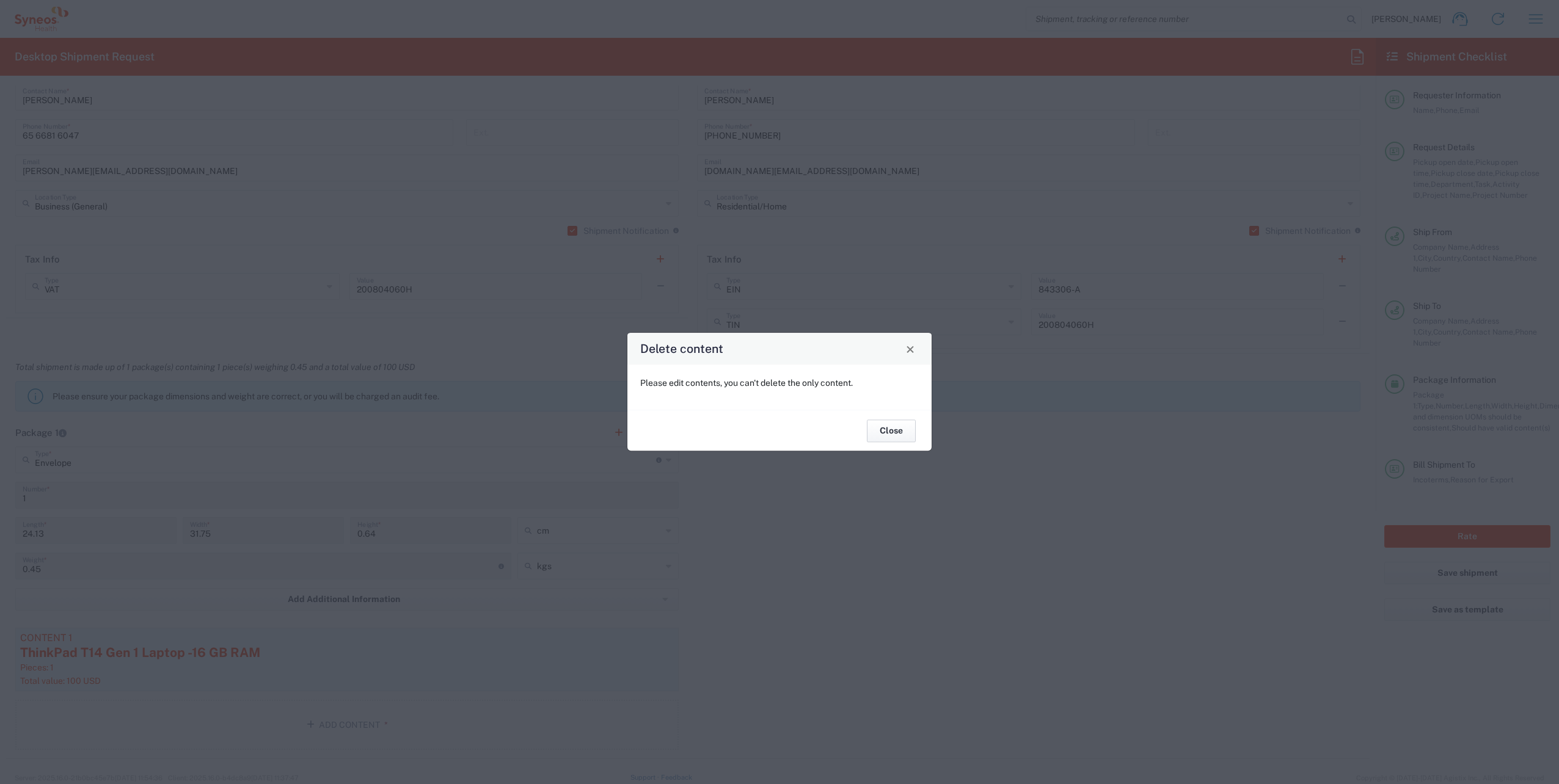
click at [904, 433] on button "Close" at bounding box center [891, 431] width 49 height 23
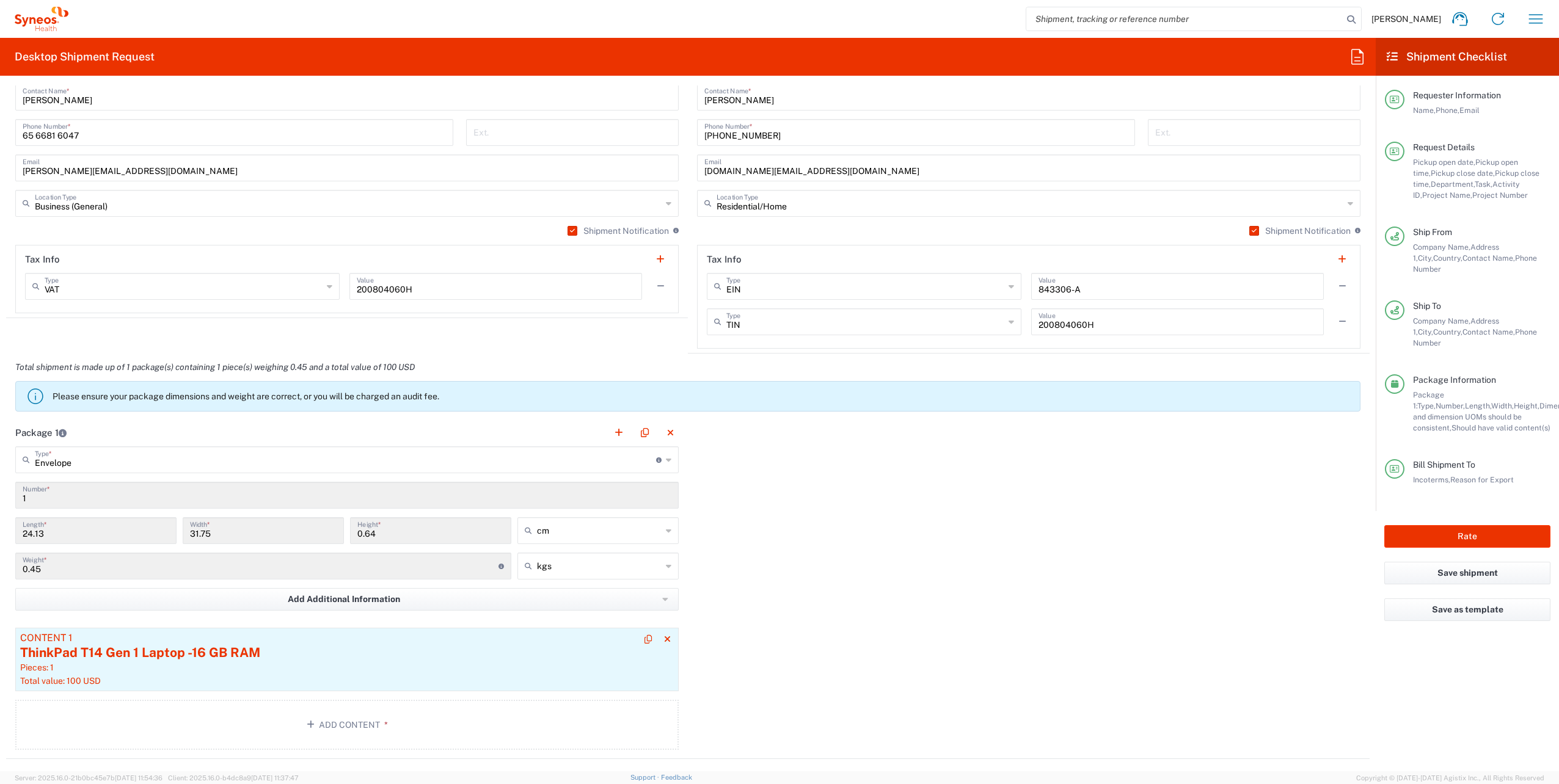
click at [551, 656] on div "ThinkPad T14 Gen 1 Laptop -16 GB RAM" at bounding box center [347, 653] width 653 height 18
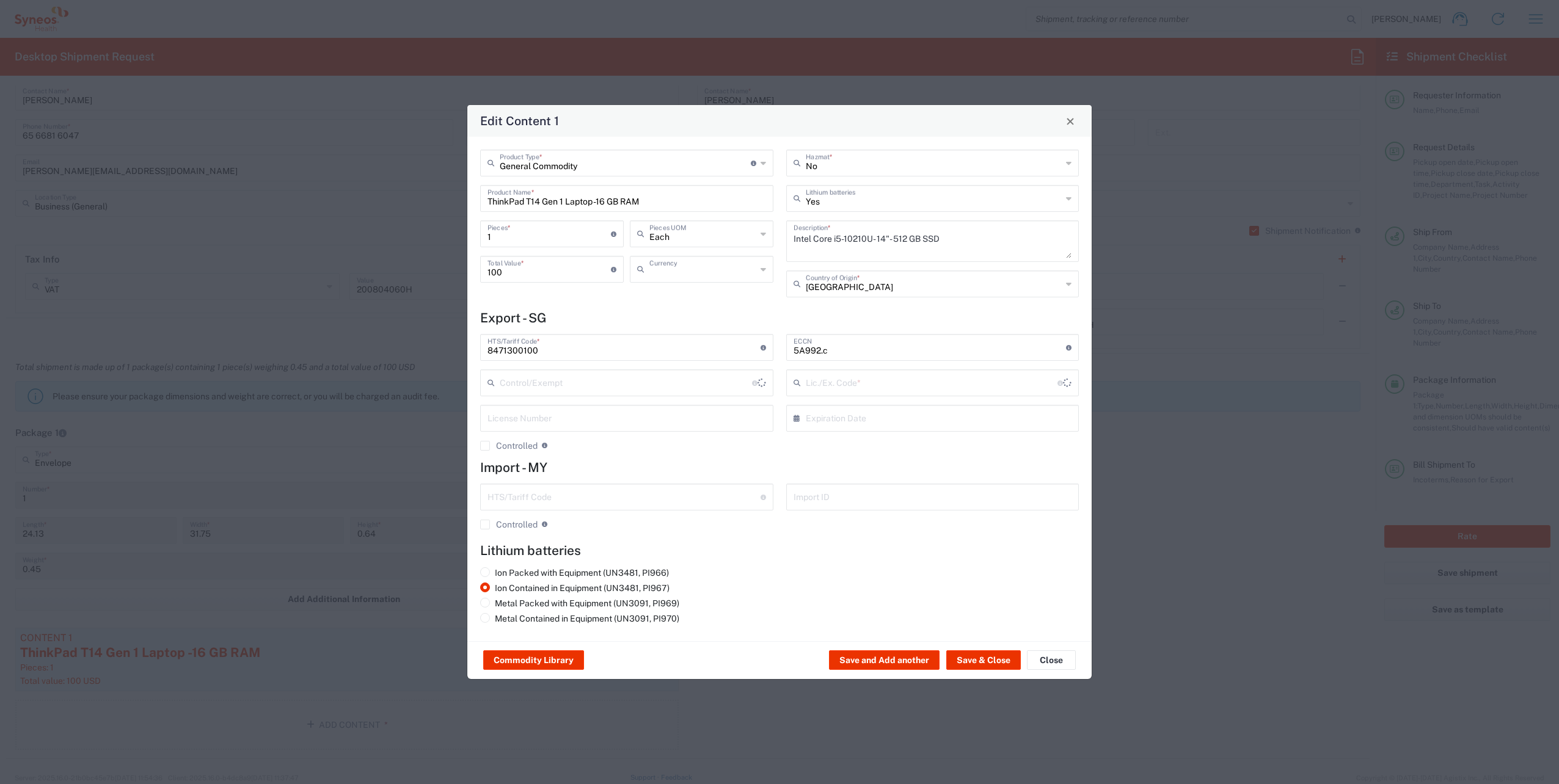
type input "US Dollar"
type input "BIS"
type input "NLR - No License Required"
drag, startPoint x: 667, startPoint y: 203, endPoint x: 460, endPoint y: 204, distance: 207.0
click at [460, 204] on div "Edit Content 1 General Commodity Product Type * Document: Paper document genera…" at bounding box center [779, 392] width 1559 height 784
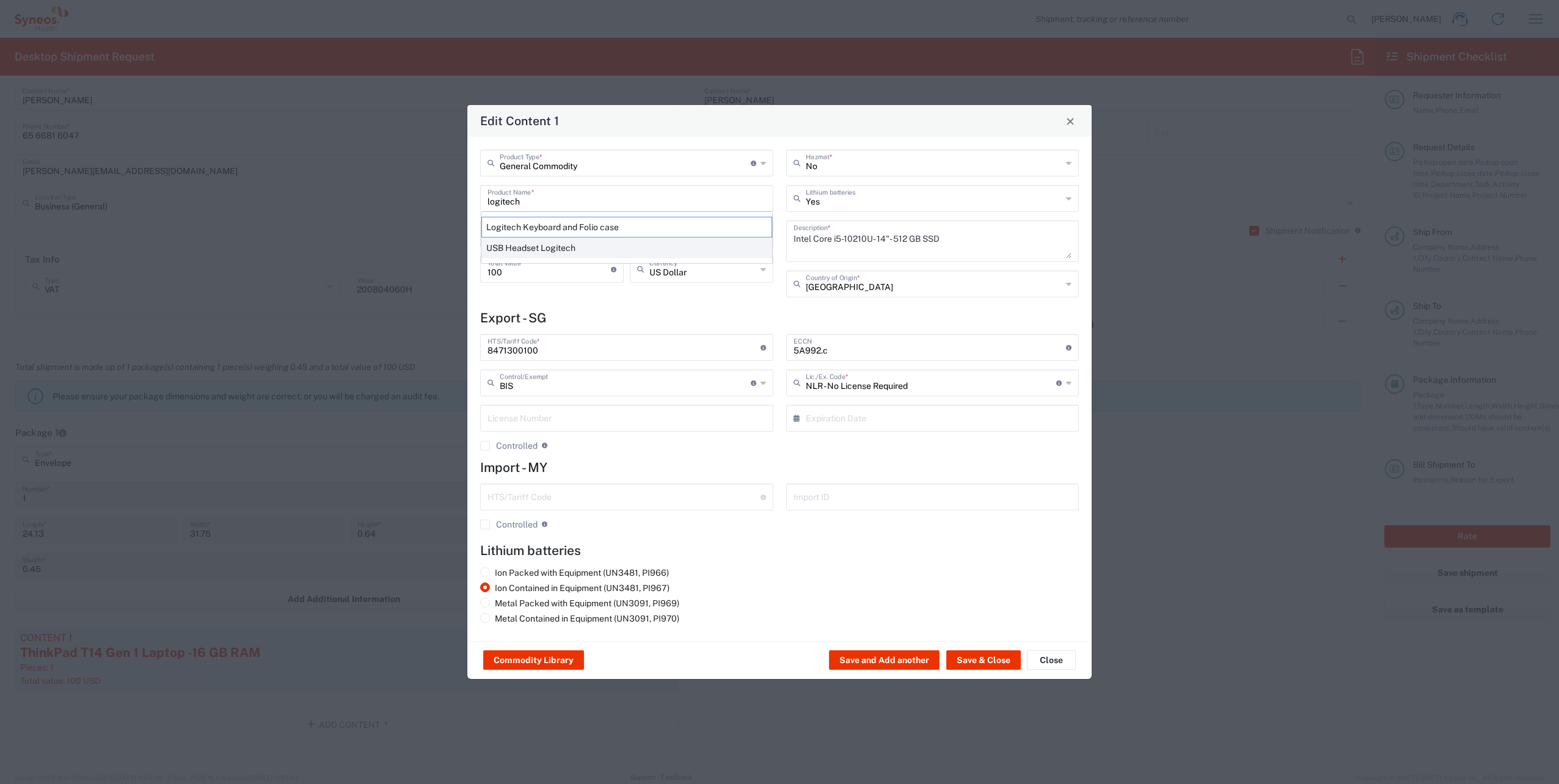
click at [559, 245] on div "USB Headset Logitech" at bounding box center [626, 248] width 291 height 21
type input "USB Headset Logitech"
type input "No"
type textarea "Logitech H570e Wired Headset, Mono Headphones with Noise-Cancelling Microphone,…"
type input "8517.62.0090"
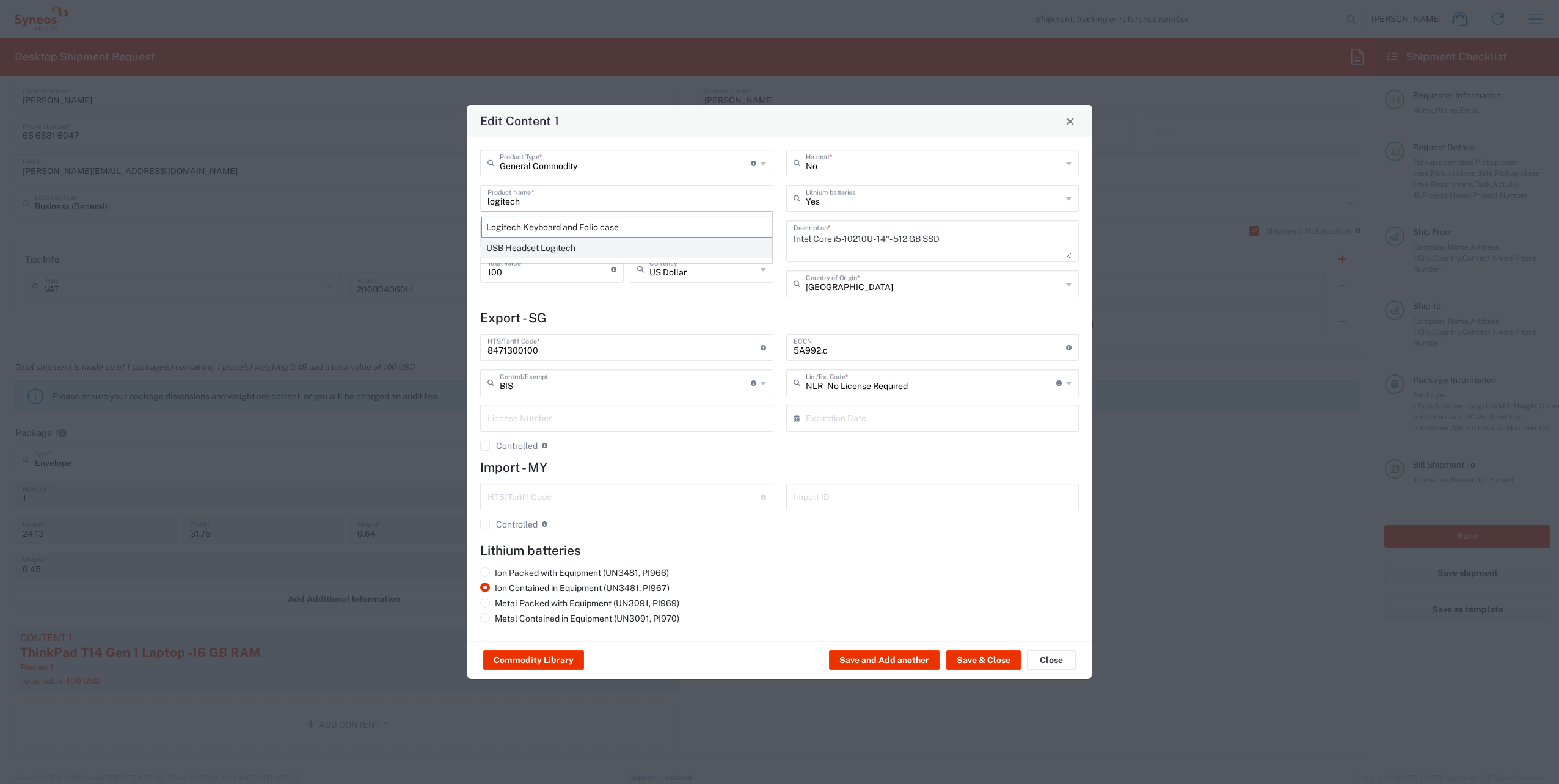
type input "EAR99"
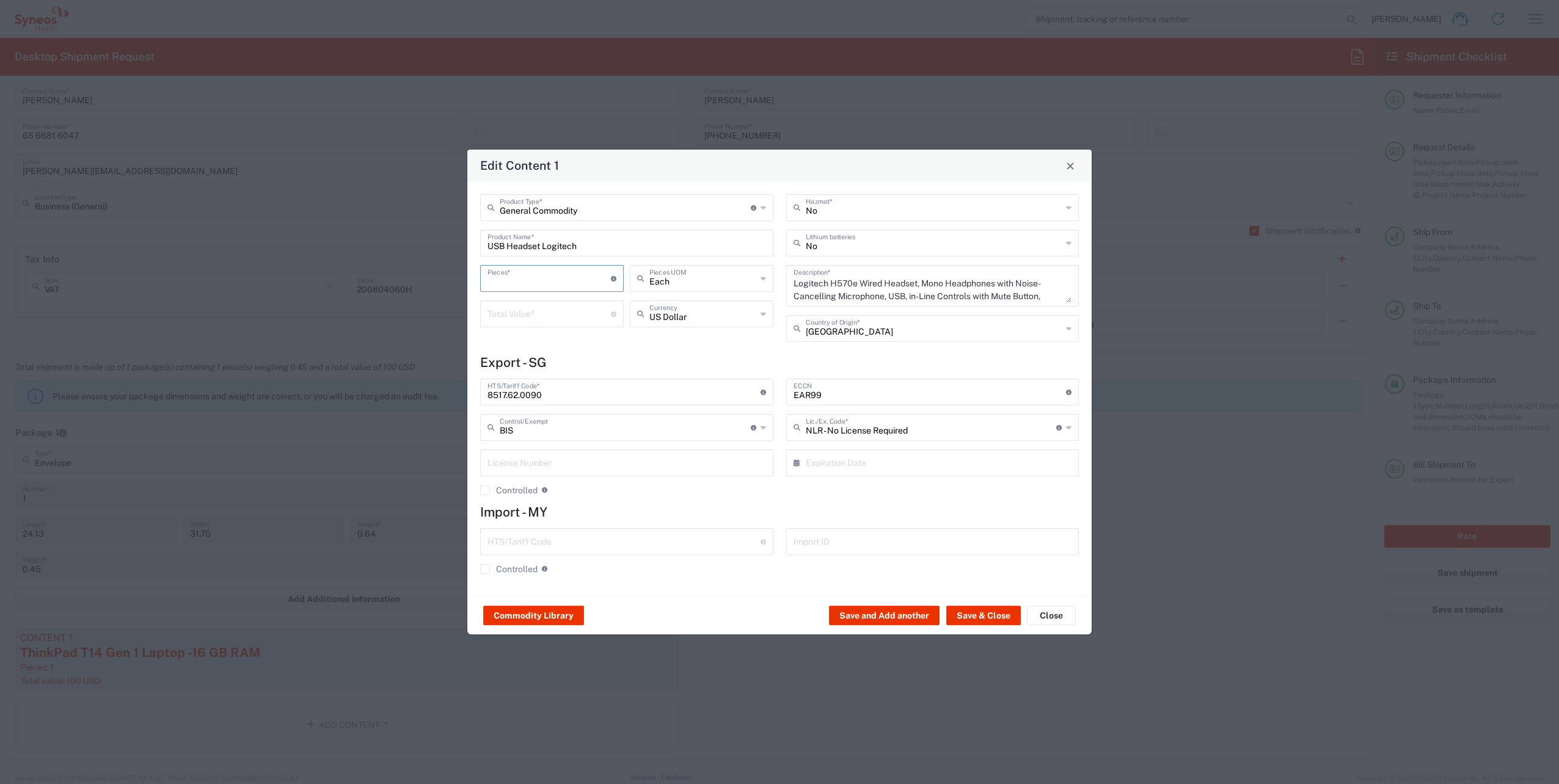
click at [548, 280] on input "number" at bounding box center [549, 277] width 124 height 22
type input "1"
click at [553, 316] on input "number" at bounding box center [549, 313] width 124 height 22
type input "20"
click at [636, 360] on h4 "Export - SG" at bounding box center [779, 362] width 599 height 15
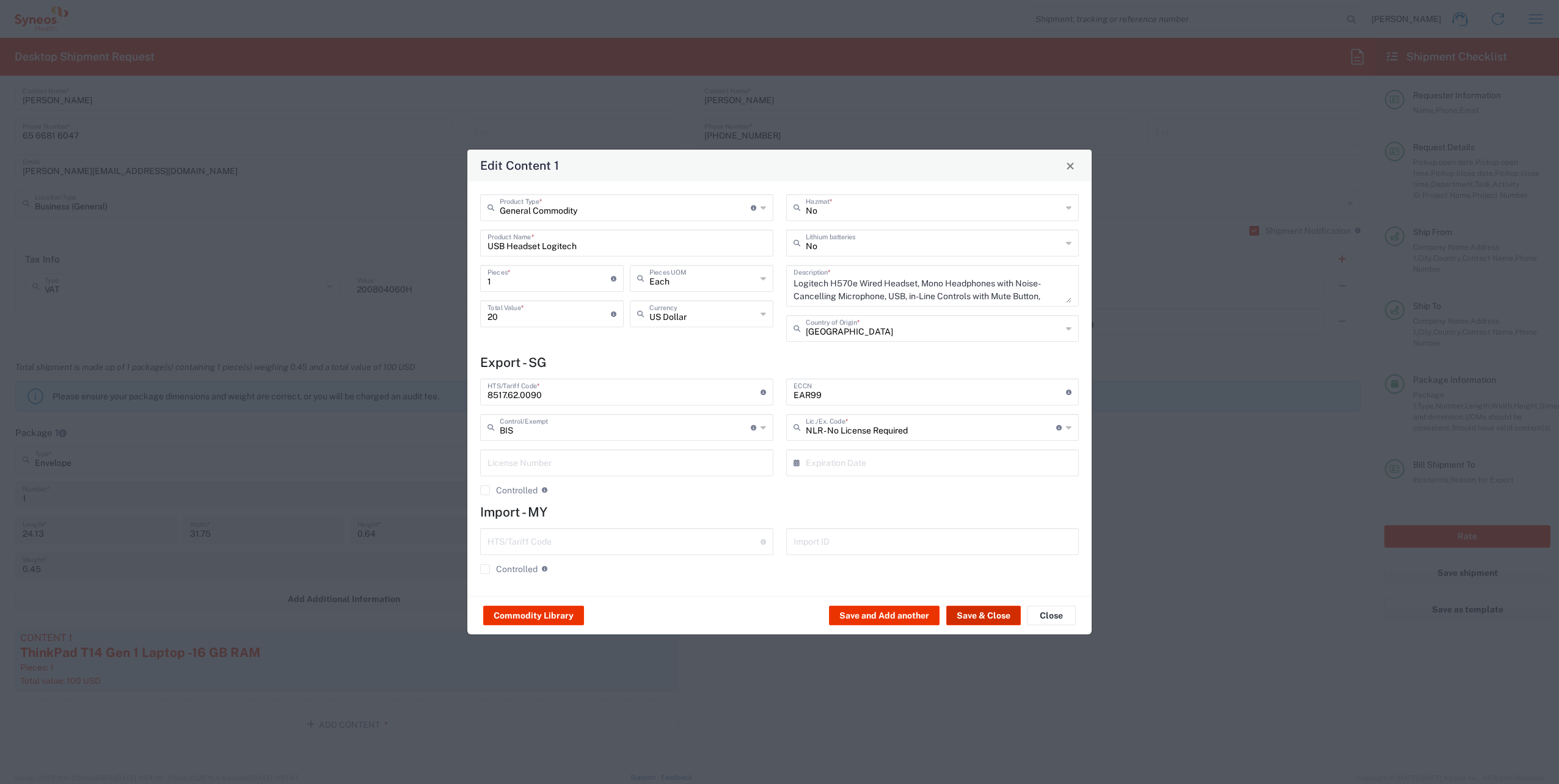
click at [974, 611] on button "Save & Close" at bounding box center [983, 616] width 74 height 20
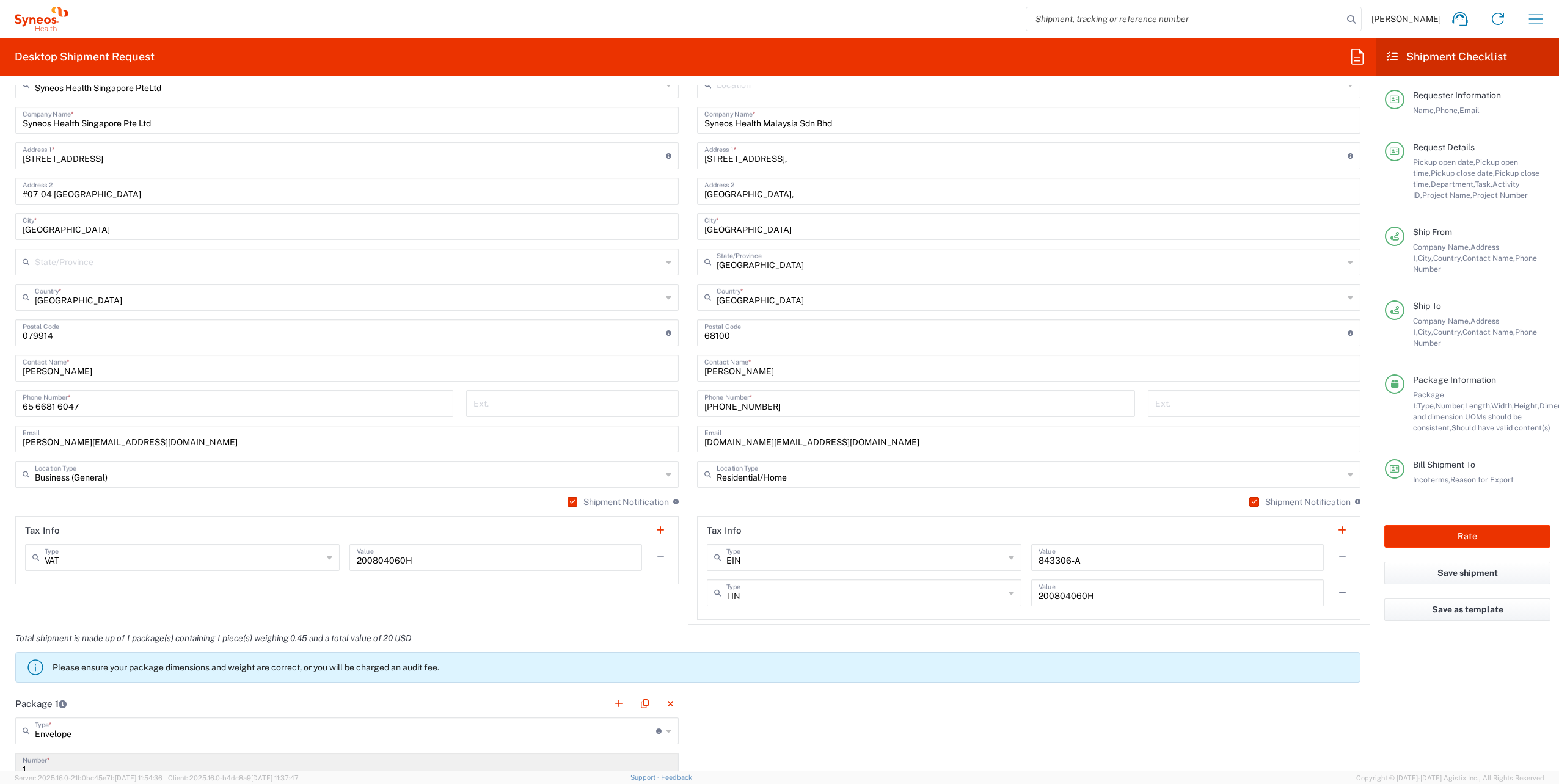
scroll to position [661, 0]
drag, startPoint x: 774, startPoint y: 404, endPoint x: 641, endPoint y: 401, distance: 133.0
click at [641, 401] on div "Ship From Syneos Health Singapore PteLtd Location Syneos Health [GEOGRAPHIC_DAT…" at bounding box center [688, 335] width 1364 height 581
paste input "6012 518 2559"
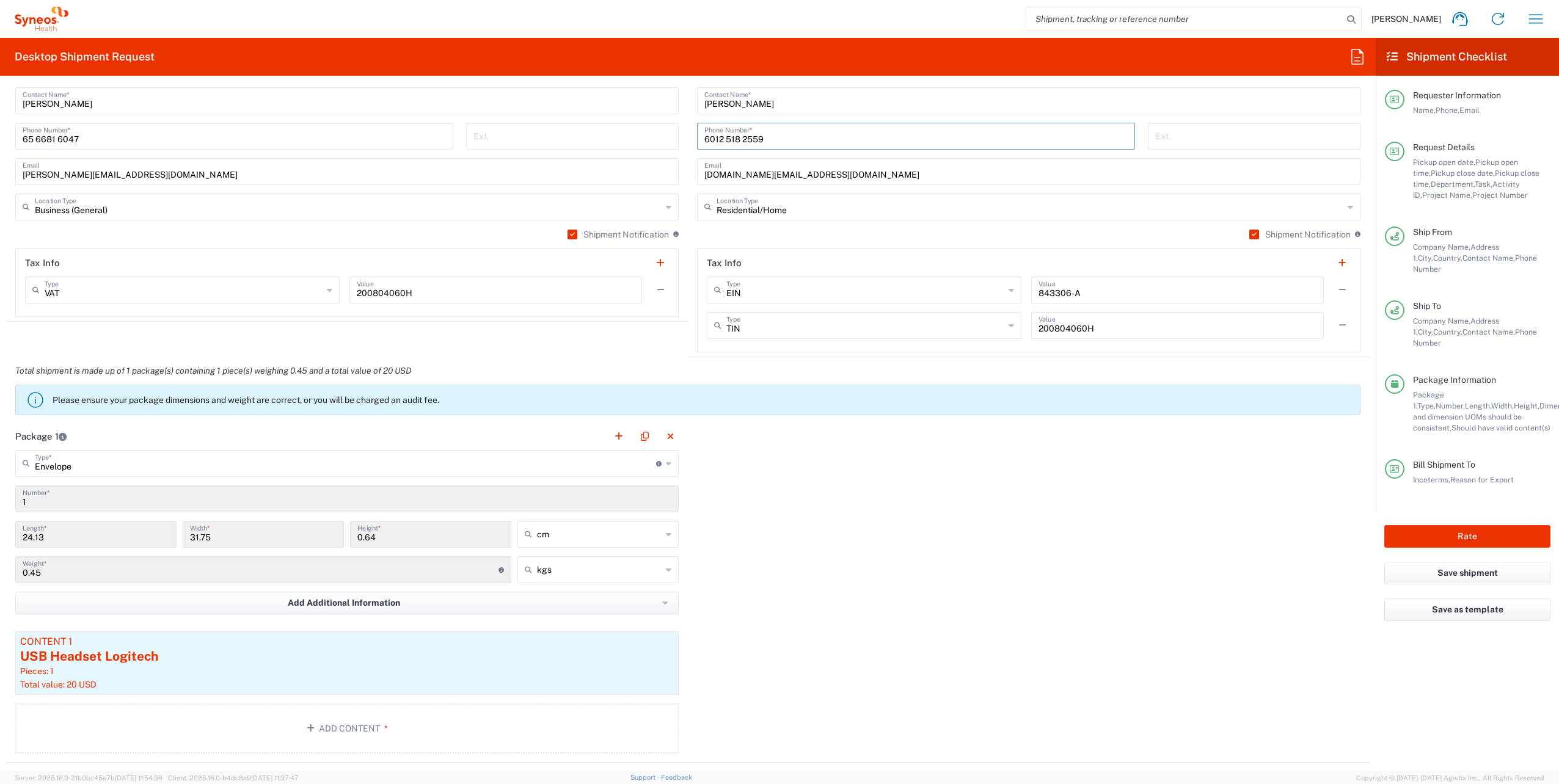
scroll to position [1489, 0]
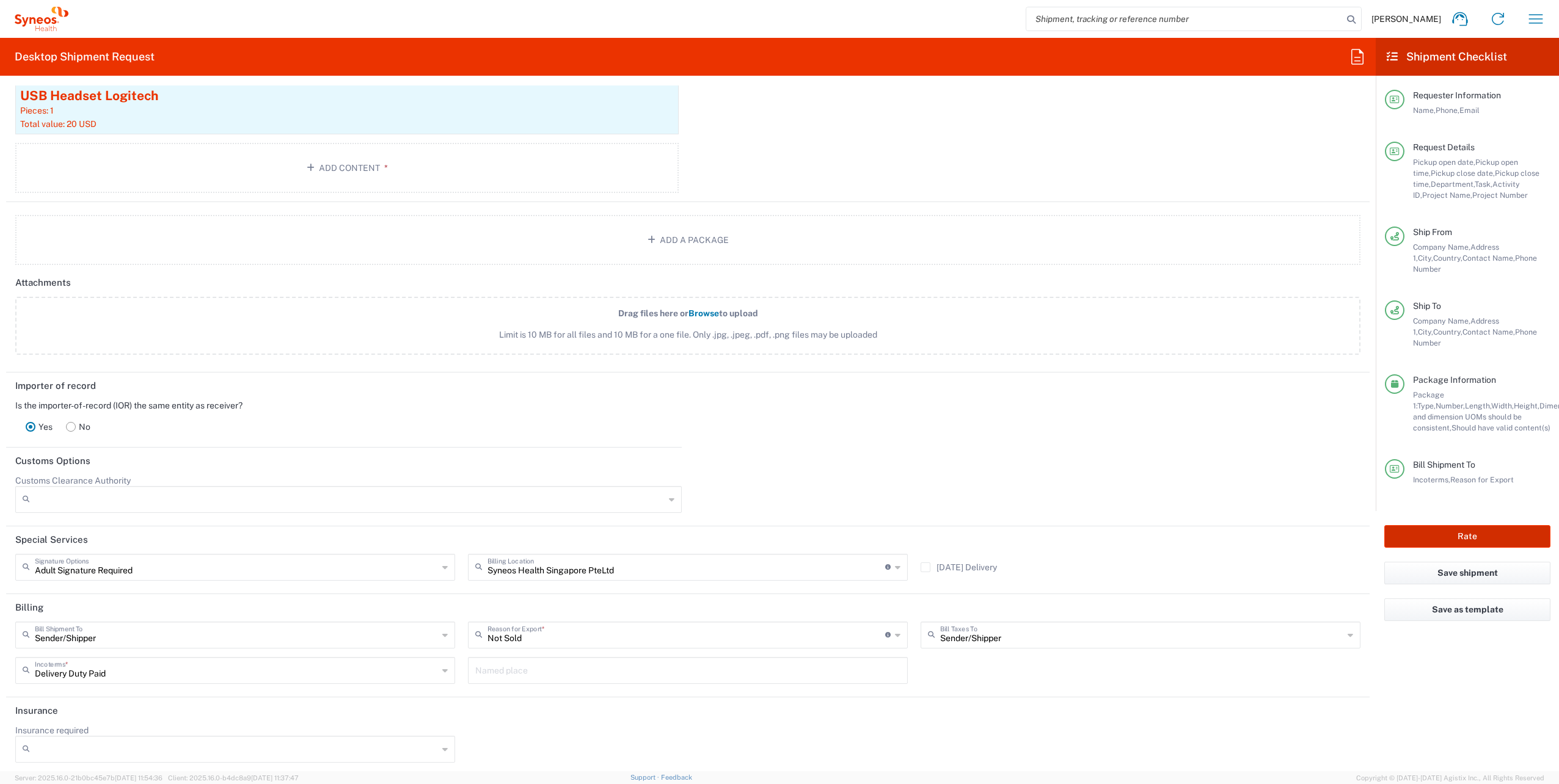
type input "6012 518 2559"
click at [1443, 525] on button "Rate" at bounding box center [1467, 536] width 166 height 23
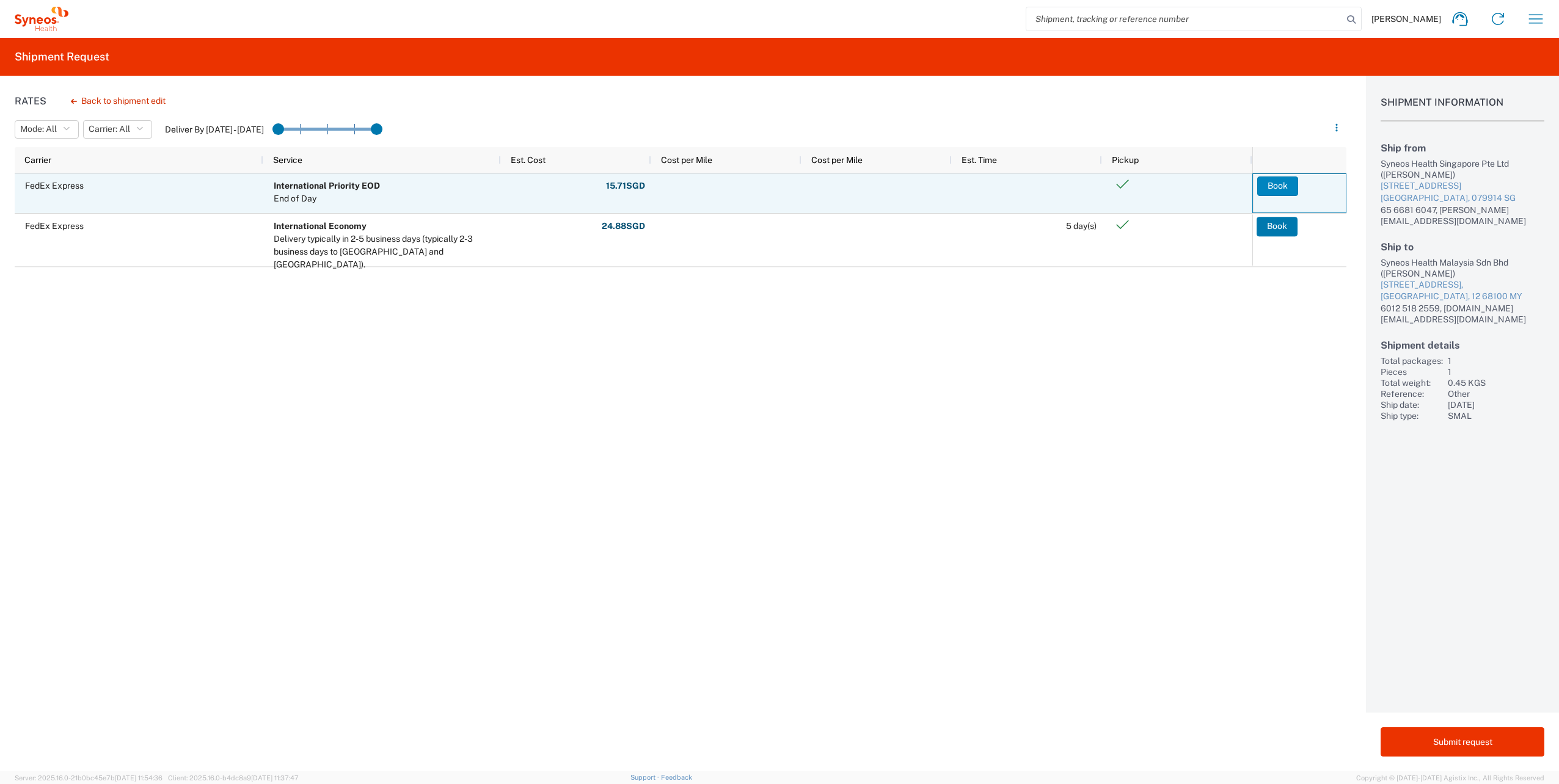
click at [1281, 182] on button "Book" at bounding box center [1277, 186] width 41 height 20
